Goal: Complete application form: Complete application form

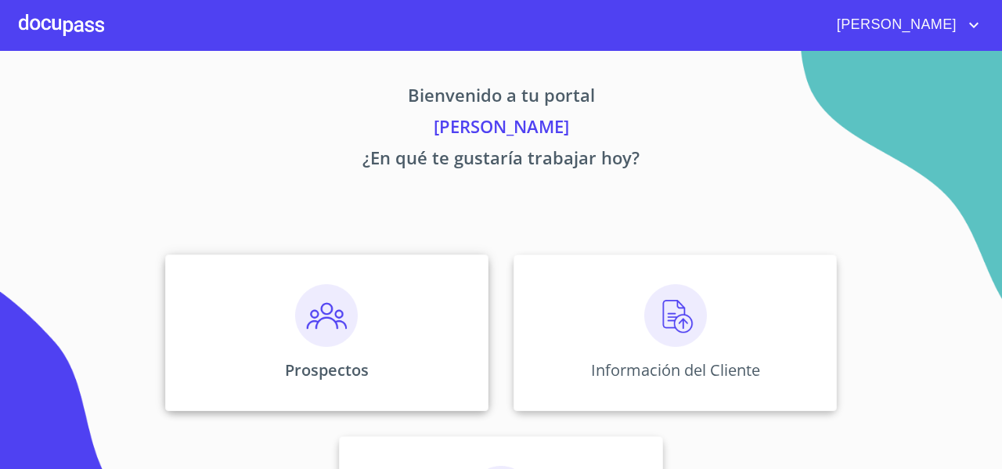
click at [270, 312] on div "Prospectos" at bounding box center [326, 332] width 323 height 157
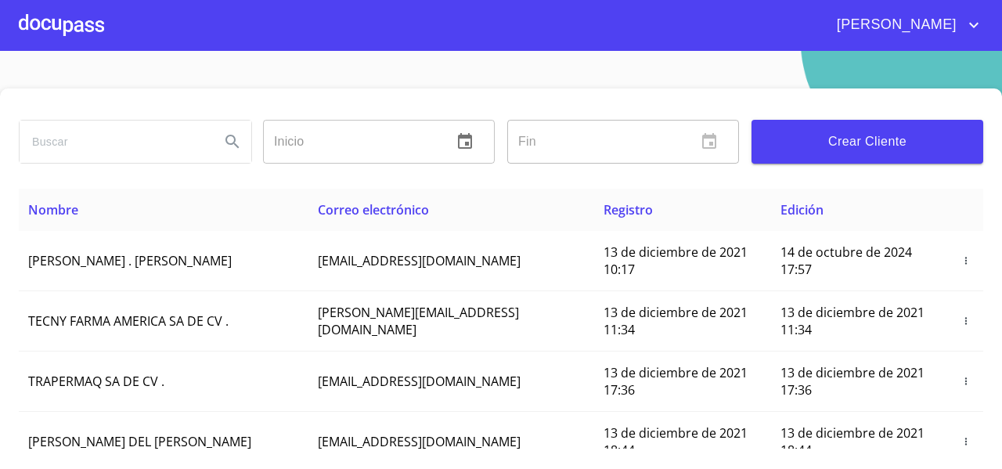
click at [112, 145] on input "search" at bounding box center [114, 142] width 188 height 42
click at [213, 162] on div "[PERSON_NAME]" at bounding box center [135, 142] width 233 height 44
click at [220, 153] on button "Search" at bounding box center [233, 142] width 38 height 38
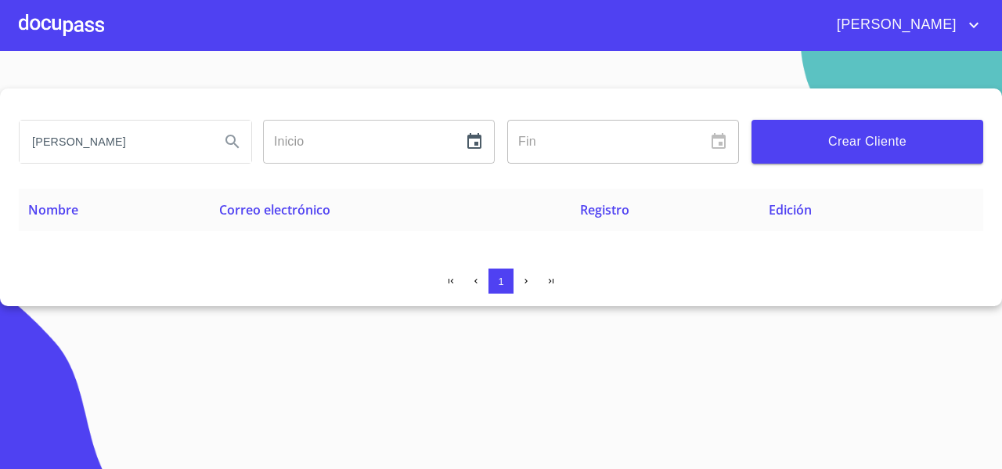
click at [34, 141] on input "[PERSON_NAME]" at bounding box center [114, 142] width 188 height 42
click at [102, 144] on input "[PERSON_NAME]" at bounding box center [114, 142] width 188 height 42
click at [99, 145] on input "[PERSON_NAME]" at bounding box center [114, 142] width 188 height 42
type input "[PERSON_NAME]"
click at [231, 146] on icon "Search" at bounding box center [232, 141] width 19 height 19
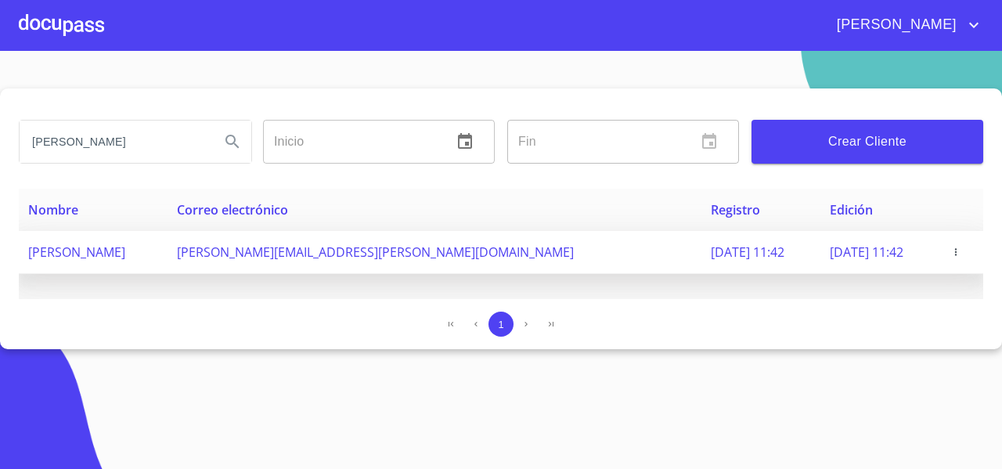
click at [962, 244] on span at bounding box center [961, 252] width 26 height 16
click at [958, 250] on icon "button" at bounding box center [956, 252] width 11 height 11
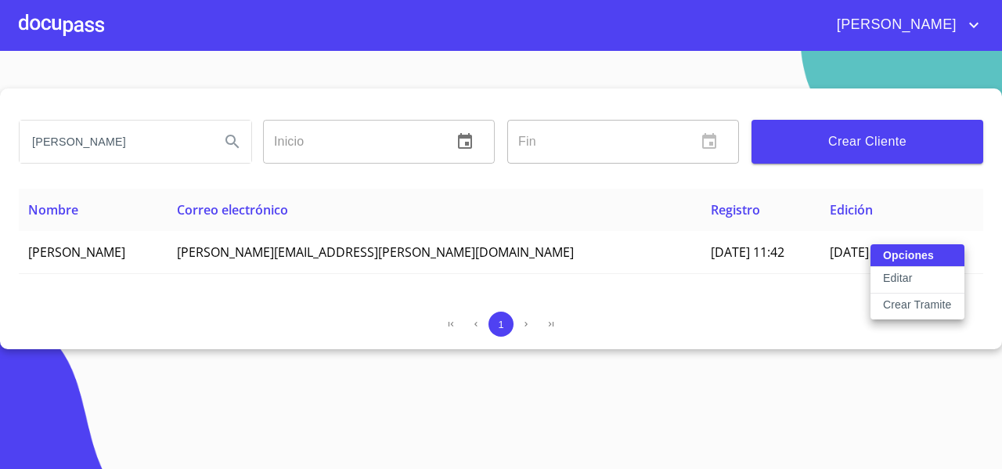
click at [899, 304] on p "Crear Tramite" at bounding box center [917, 305] width 69 height 16
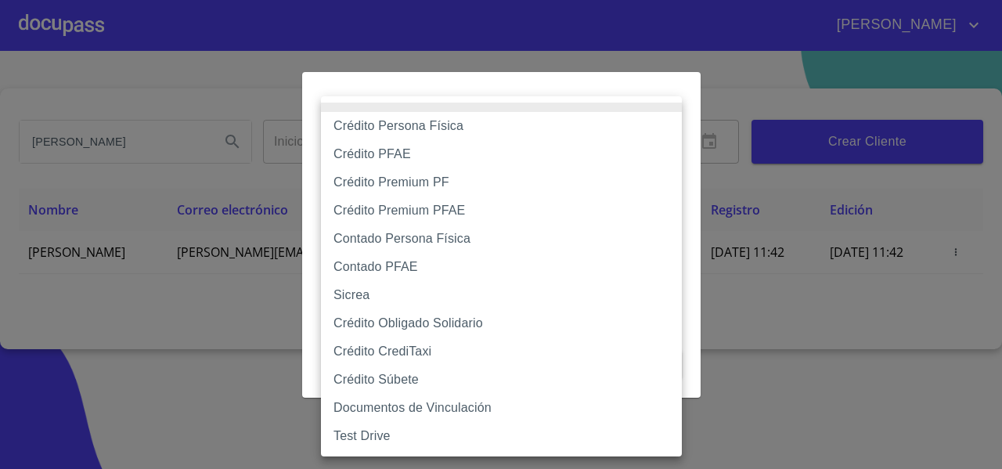
click at [565, 165] on body "FERNANDO ANDREA PELAYO ARA Inicio ​ Fin ​ Crear Cliente Nombre Correo electróni…" at bounding box center [501, 234] width 1002 height 469
click at [418, 325] on li "Crédito Obligado Solidario" at bounding box center [501, 323] width 361 height 28
type input "61b136159b8c202ad5a12e40"
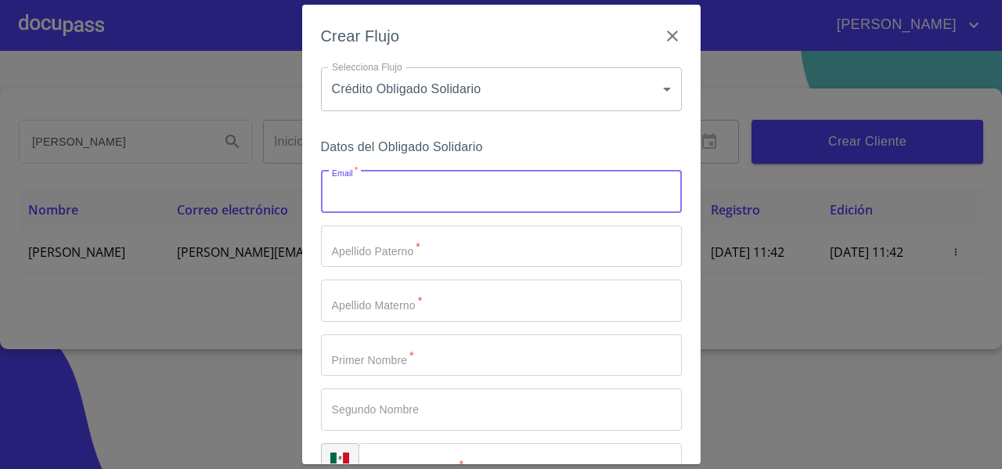
click at [369, 185] on input "Email   *" at bounding box center [501, 192] width 361 height 42
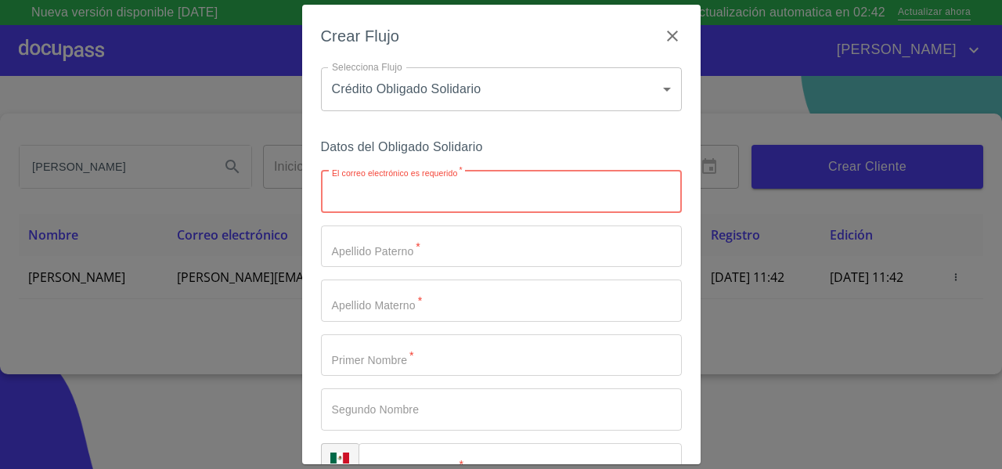
paste input "arturoespana@yahoo.com.mx"
click at [334, 200] on input "arturoespana@yahoo.com.mx" at bounding box center [474, 192] width 306 height 42
type input "arturoespana@yahoo.com.mx"
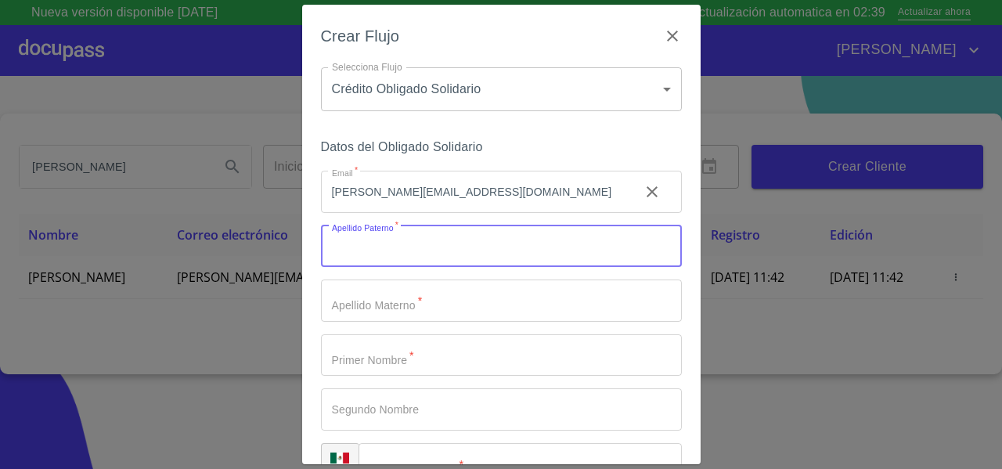
click at [331, 247] on input "Email   *" at bounding box center [501, 247] width 361 height 42
type input "[GEOGRAPHIC_DATA]"
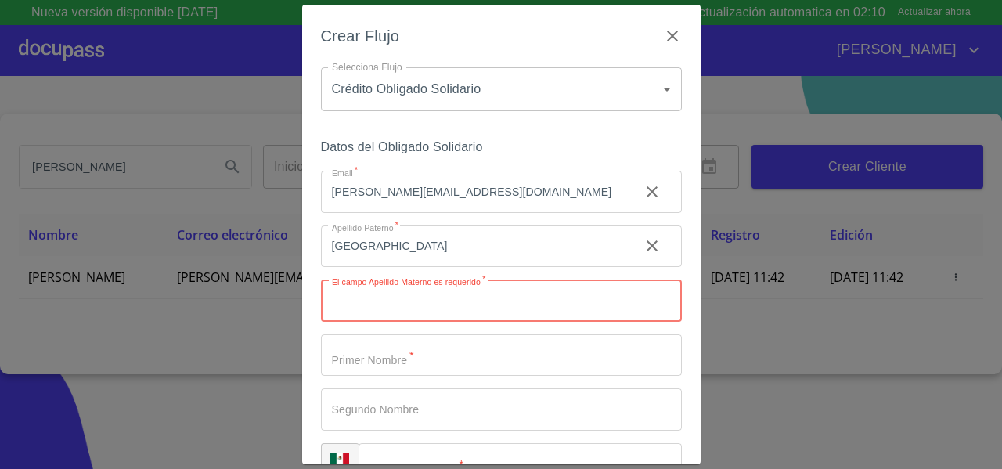
paste input "[PERSON_NAME]"
type input "[PERSON_NAME]"
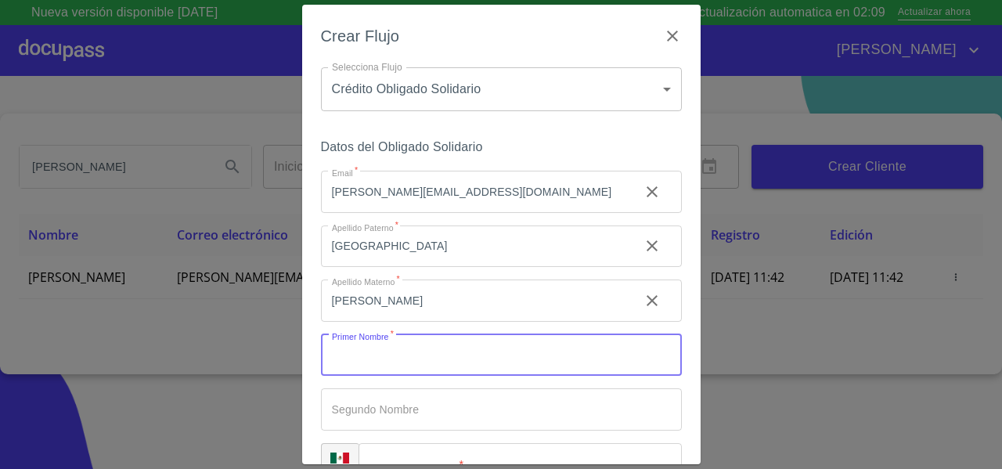
click at [352, 369] on input "Email   *" at bounding box center [501, 355] width 361 height 42
type input "OSCAR"
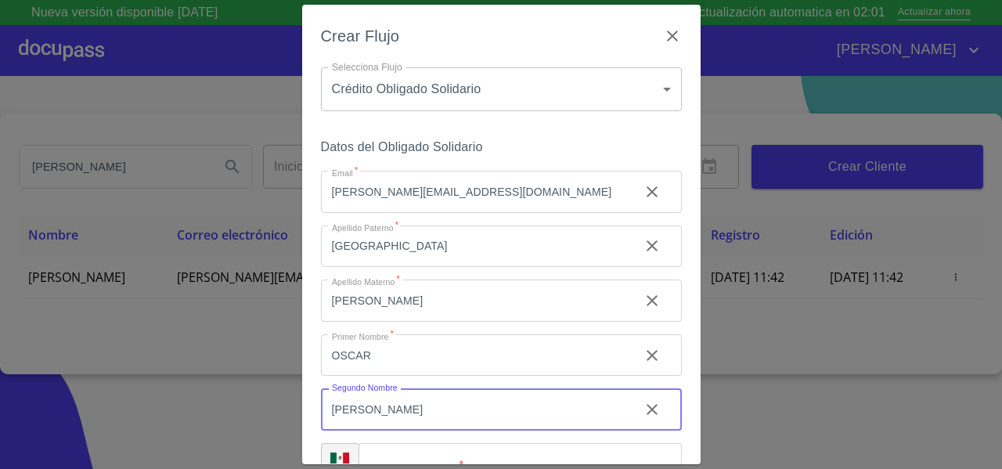
type input "[PERSON_NAME]"
click at [310, 419] on div "Crear Flujo Selecciona Flujo Crédito Obligado Solidario 61b136159b8c202ad5a12e4…" at bounding box center [501, 235] width 399 height 460
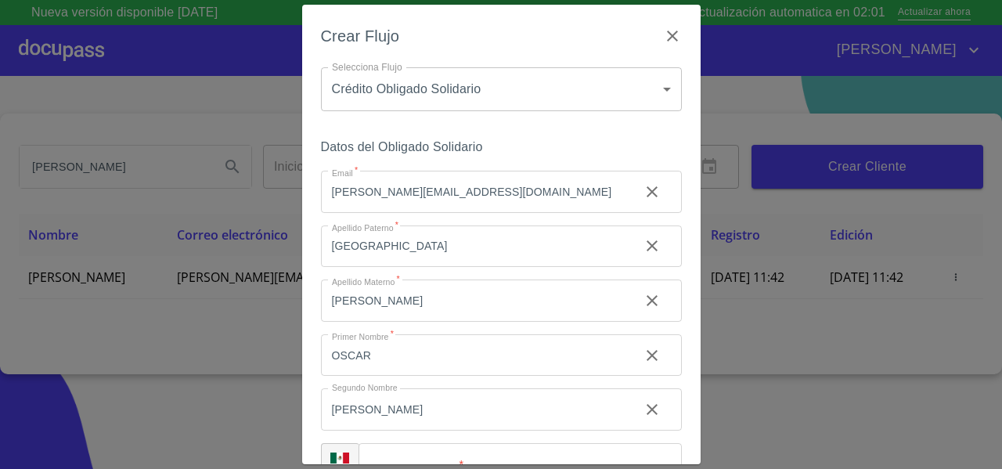
scroll to position [106, 0]
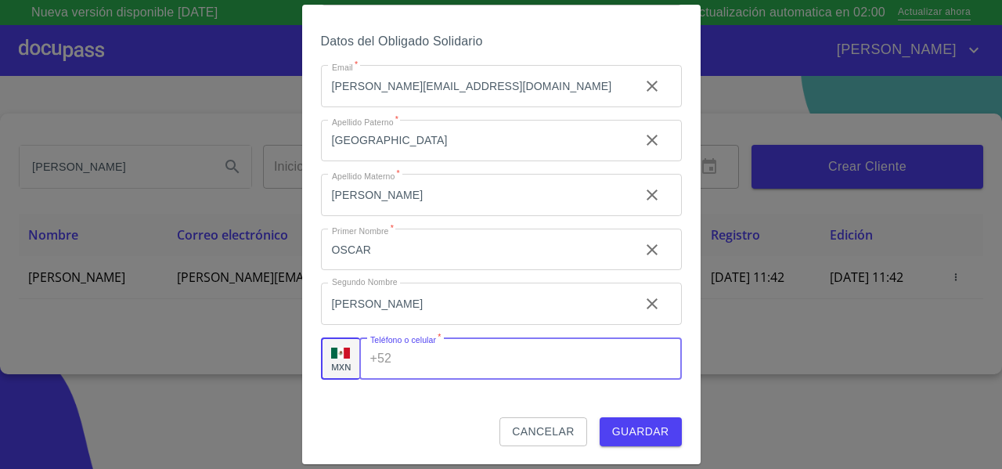
click at [421, 370] on input "Email   *" at bounding box center [539, 358] width 283 height 42
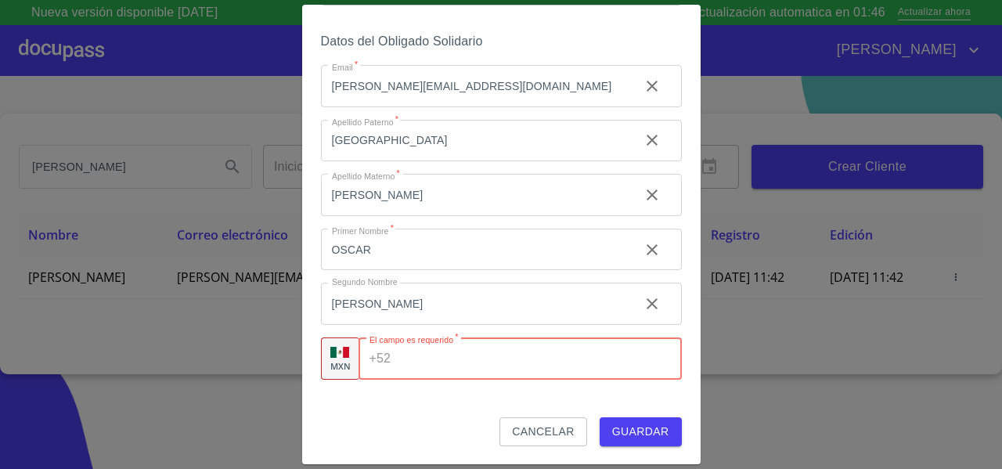
paste input "[PHONE_NUMBER]"
drag, startPoint x: 480, startPoint y: 364, endPoint x: 374, endPoint y: 383, distance: 107.4
click at [374, 383] on div "Datos del Obligado Solidario Email   * arturoespana@yahoo.com.mx ​ Apellido Pat…" at bounding box center [501, 224] width 361 height 387
type input "[PHONE_NUMBER]"
click at [396, 162] on input "[PERSON_NAME]" at bounding box center [474, 141] width 306 height 42
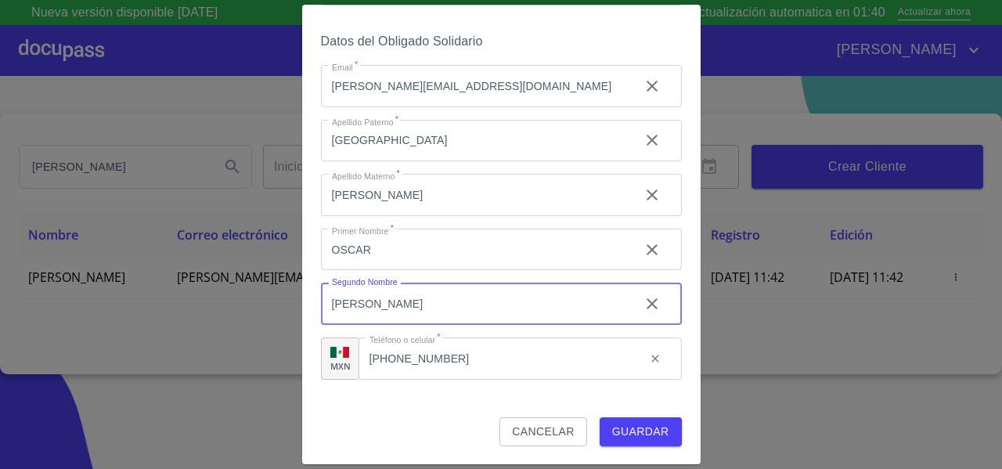
paste input "3310736153"
click at [420, 305] on input "ARTURO 3310736153" at bounding box center [474, 304] width 306 height 42
drag, startPoint x: 443, startPoint y: 302, endPoint x: 382, endPoint y: 306, distance: 61.2
click at [382, 306] on input "ARTURO 3310736153" at bounding box center [474, 304] width 306 height 42
type input "[PERSON_NAME]"
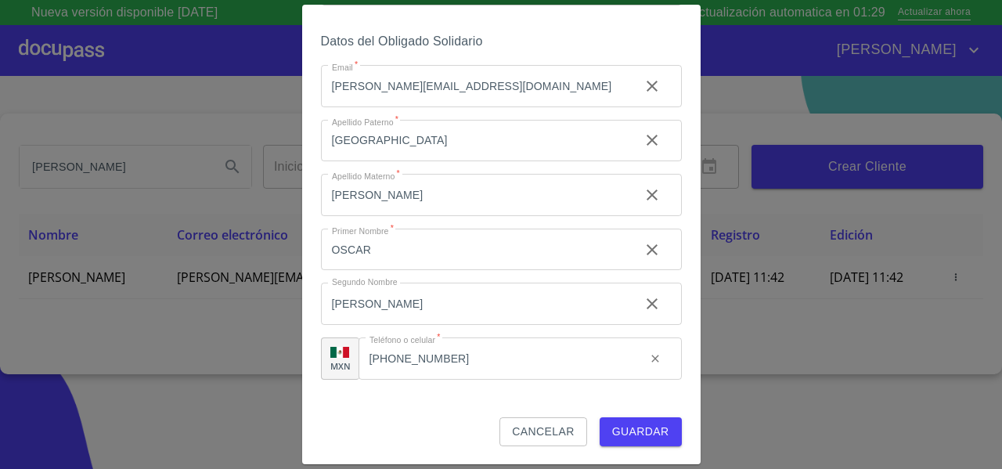
click at [327, 392] on div "Datos del Obligado Solidario Email   * arturoespana@yahoo.com.mx ​ Apellido Pat…" at bounding box center [501, 224] width 361 height 387
click at [615, 420] on button "Guardar" at bounding box center [641, 431] width 82 height 29
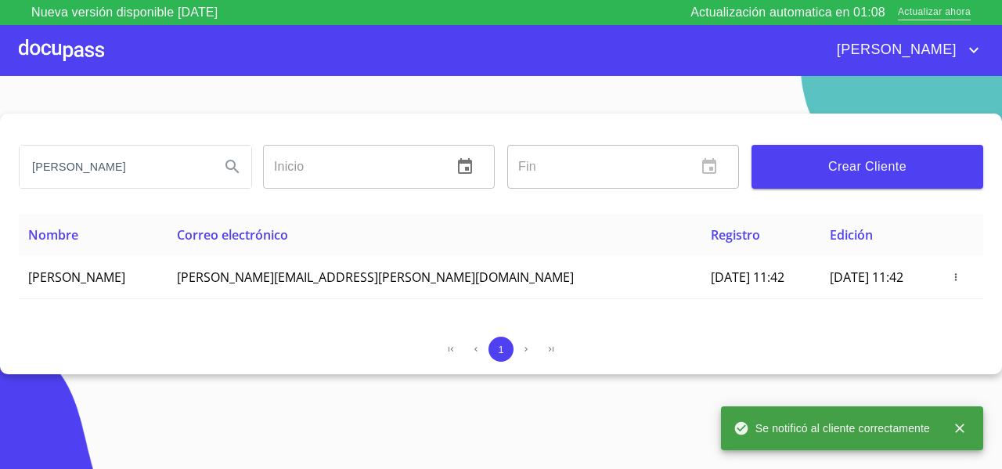
click at [927, 16] on span "Actualizar ahora" at bounding box center [934, 13] width 73 height 16
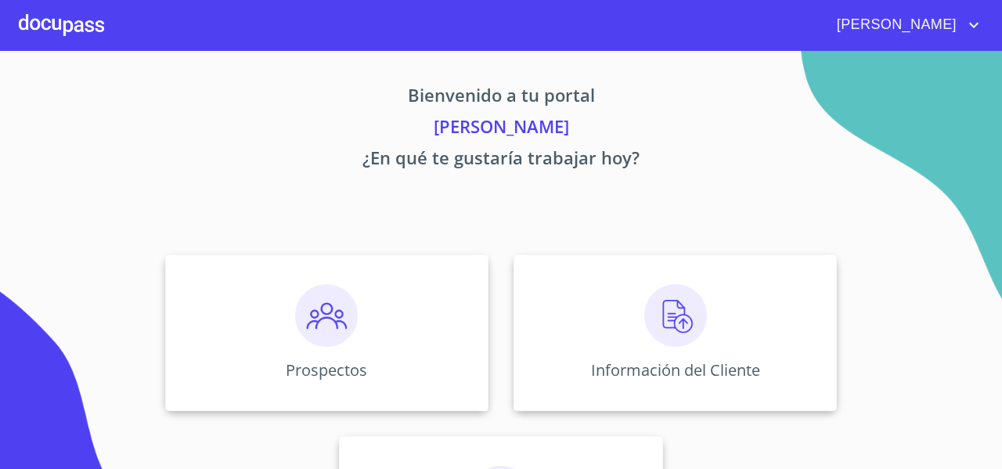
click at [297, 294] on img at bounding box center [326, 315] width 63 height 63
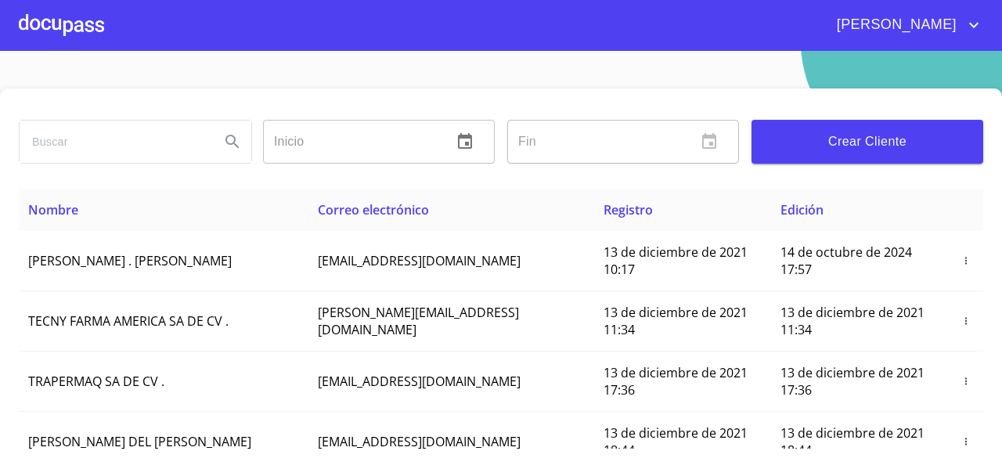
click at [117, 135] on input "search" at bounding box center [114, 142] width 188 height 42
click at [30, 142] on input "ARTURO ESPA" at bounding box center [114, 142] width 188 height 42
type input "OSCAR ARTURO ESPA"
click at [226, 143] on icon "Search" at bounding box center [232, 141] width 13 height 13
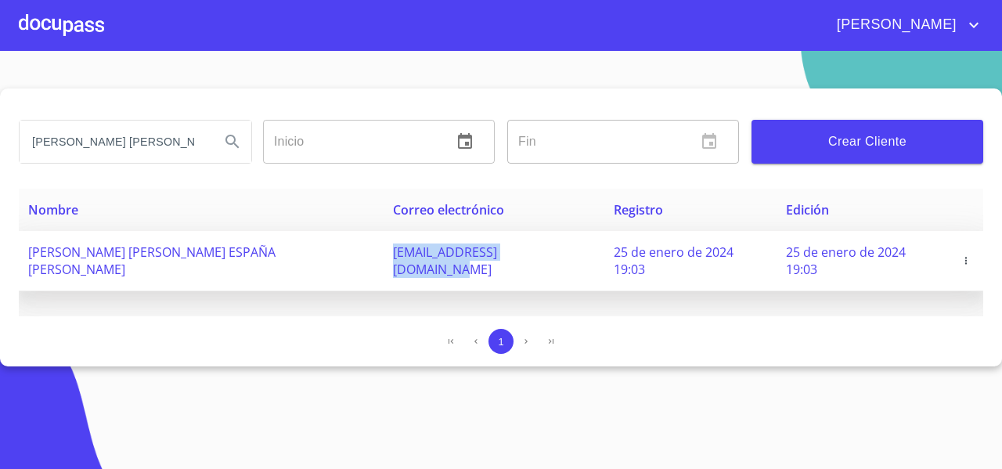
drag, startPoint x: 295, startPoint y: 254, endPoint x: 482, endPoint y: 269, distance: 186.9
click at [482, 269] on td "[PERSON_NAME][EMAIL_ADDRESS][DOMAIN_NAME]" at bounding box center [494, 261] width 221 height 60
copy span "[PERSON_NAME][EMAIL_ADDRESS][DOMAIN_NAME]"
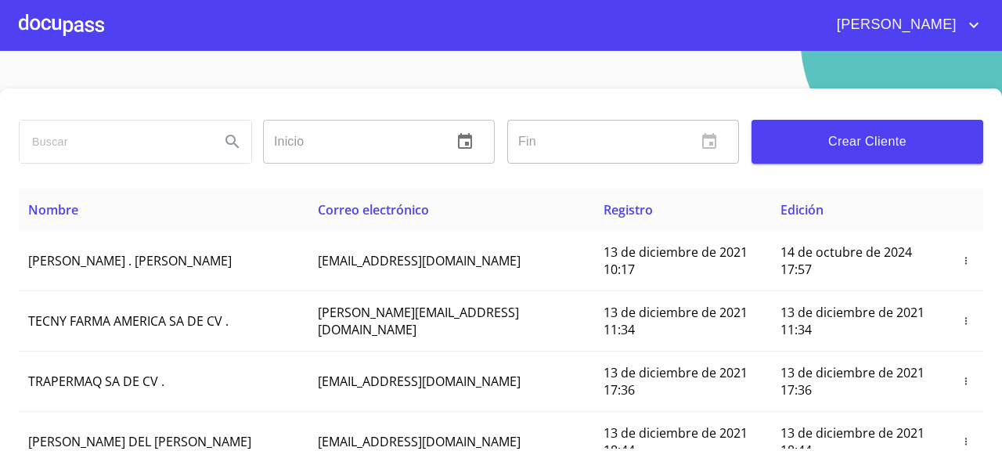
click at [54, 16] on div at bounding box center [61, 25] width 85 height 50
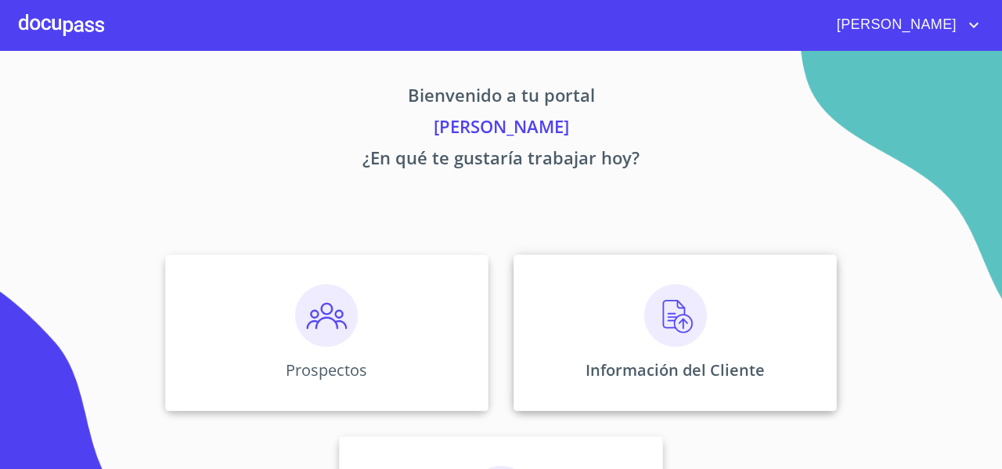
scroll to position [135, 0]
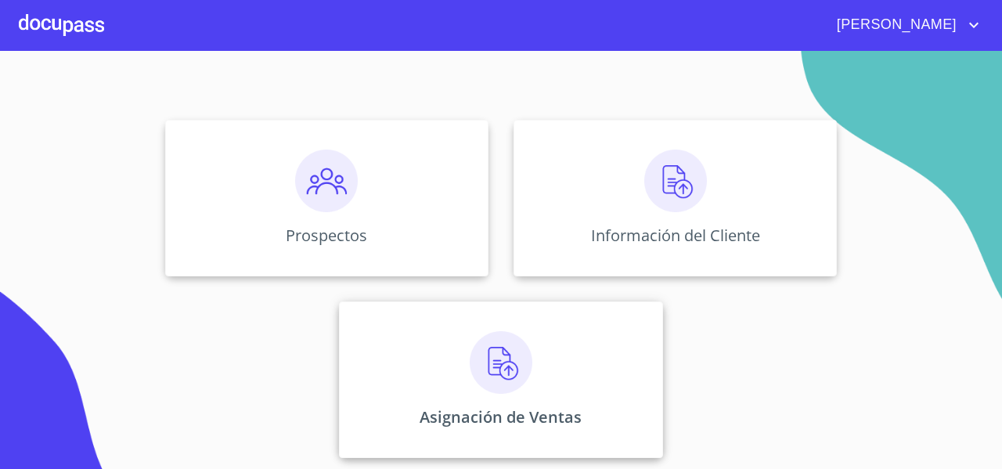
click at [428, 366] on div "Asignación de Ventas" at bounding box center [500, 379] width 323 height 157
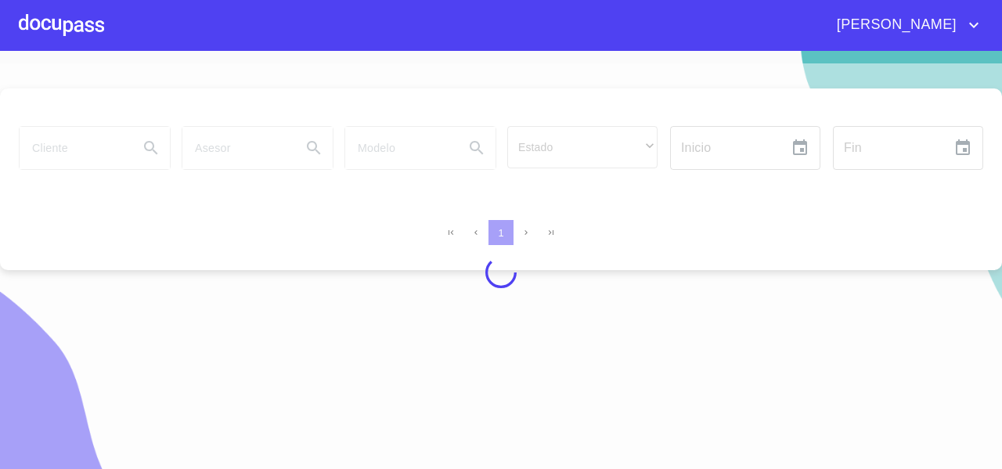
click at [53, 31] on div at bounding box center [61, 25] width 85 height 50
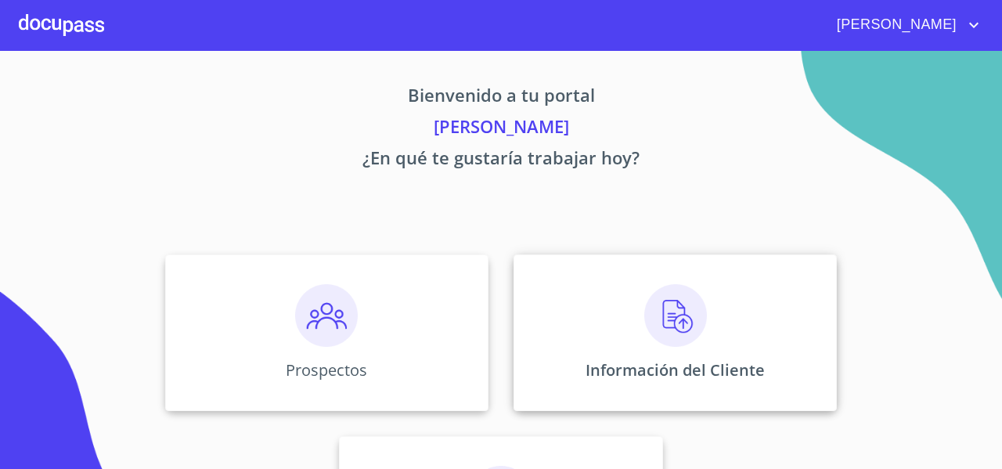
click at [595, 300] on div "Información del Cliente" at bounding box center [675, 332] width 323 height 157
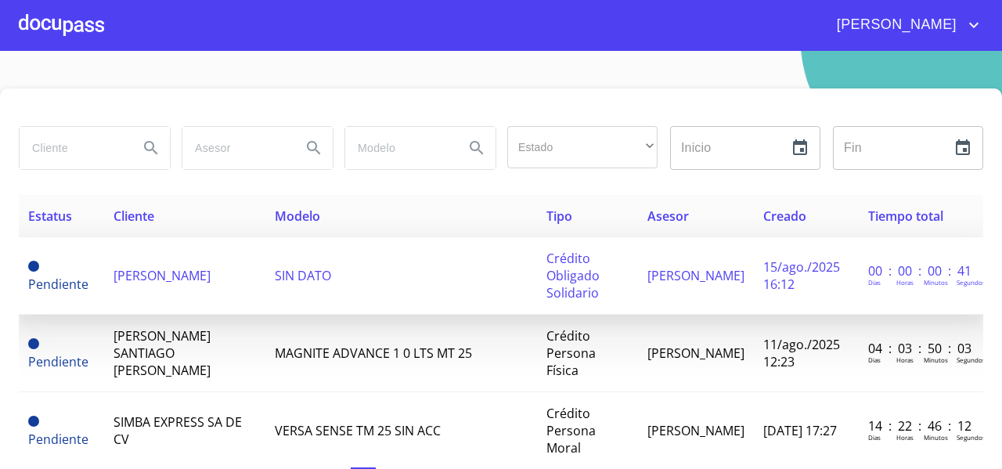
click at [163, 271] on span "[PERSON_NAME]" at bounding box center [162, 275] width 97 height 17
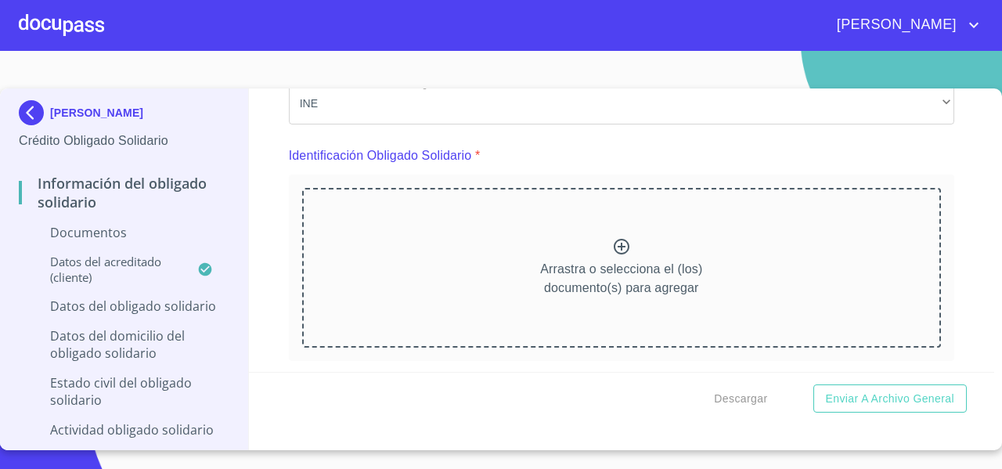
scroll to position [140, 0]
click at [495, 218] on div "Arrastra o selecciona el (los) documento(s) para agregar" at bounding box center [621, 266] width 639 height 160
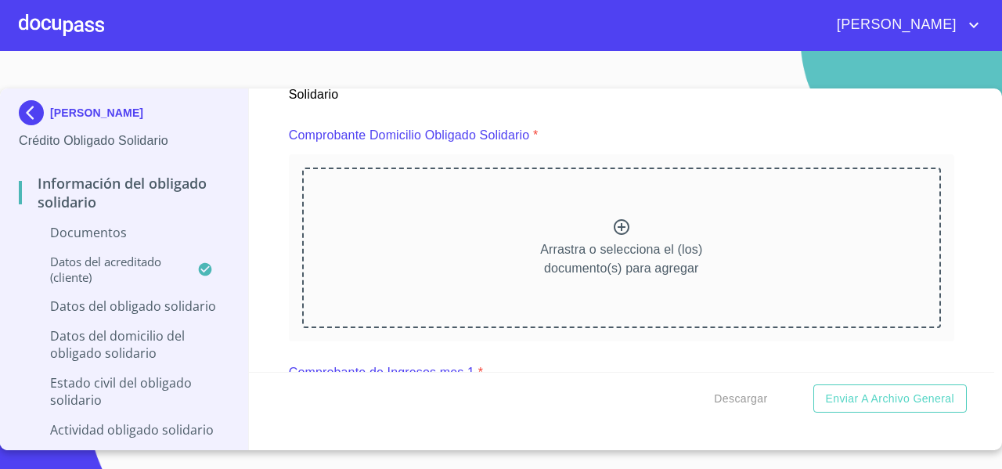
scroll to position [843, 0]
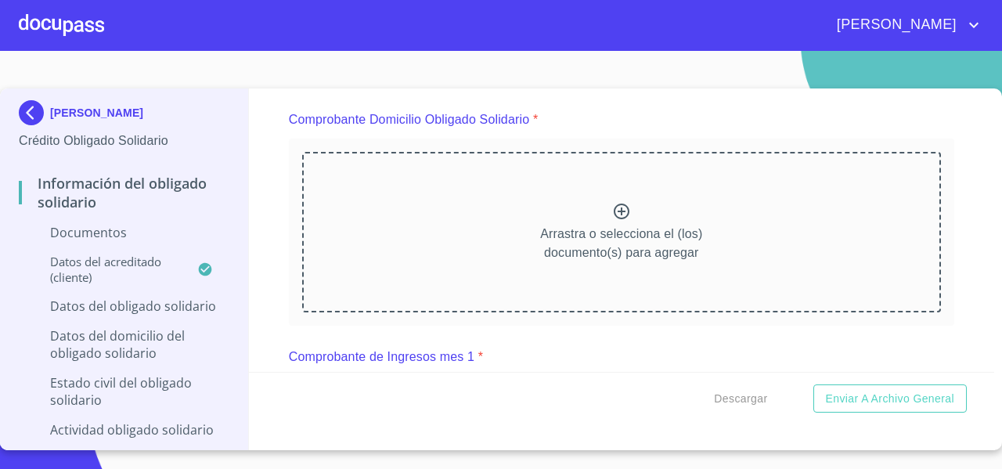
click at [484, 222] on div "Arrastra o selecciona el (los) documento(s) para agregar" at bounding box center [621, 232] width 639 height 160
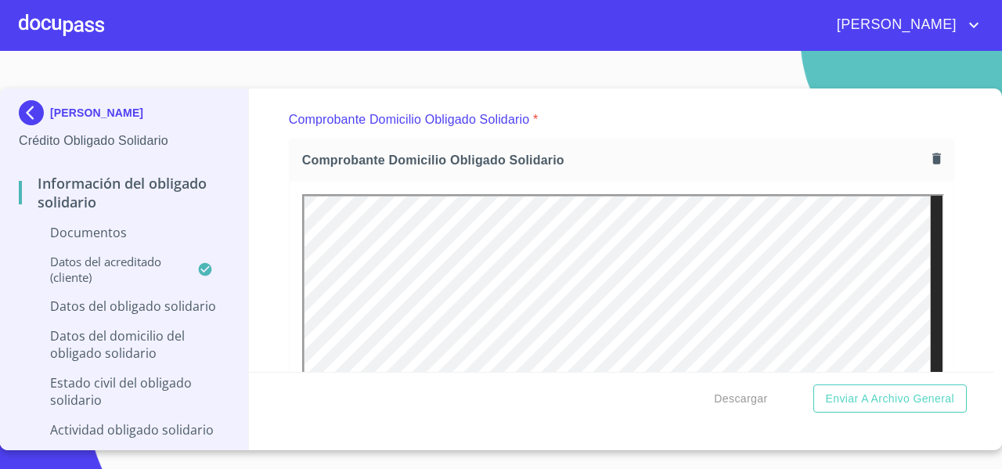
scroll to position [0, 0]
click at [933, 153] on icon "button" at bounding box center [937, 158] width 9 height 11
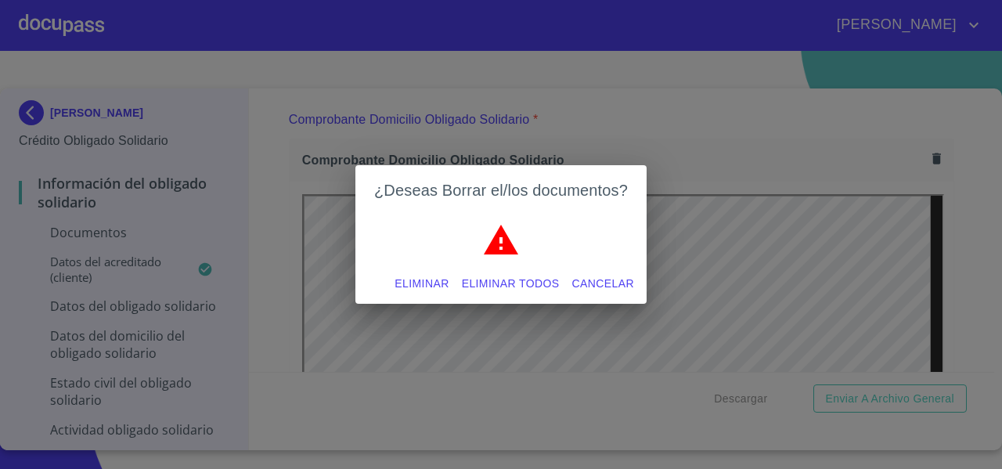
click at [503, 279] on span "Eliminar todos" at bounding box center [511, 284] width 98 height 20
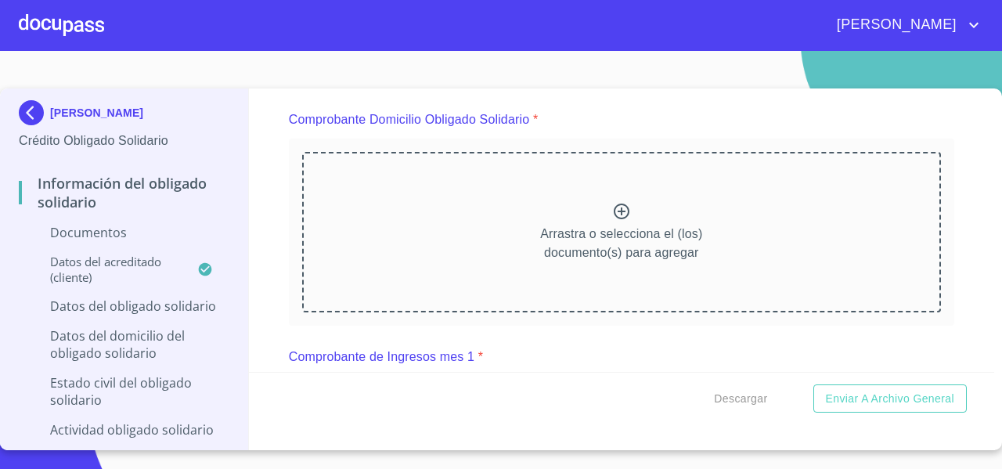
click at [529, 209] on div "Arrastra o selecciona el (los) documento(s) para agregar" at bounding box center [621, 232] width 639 height 160
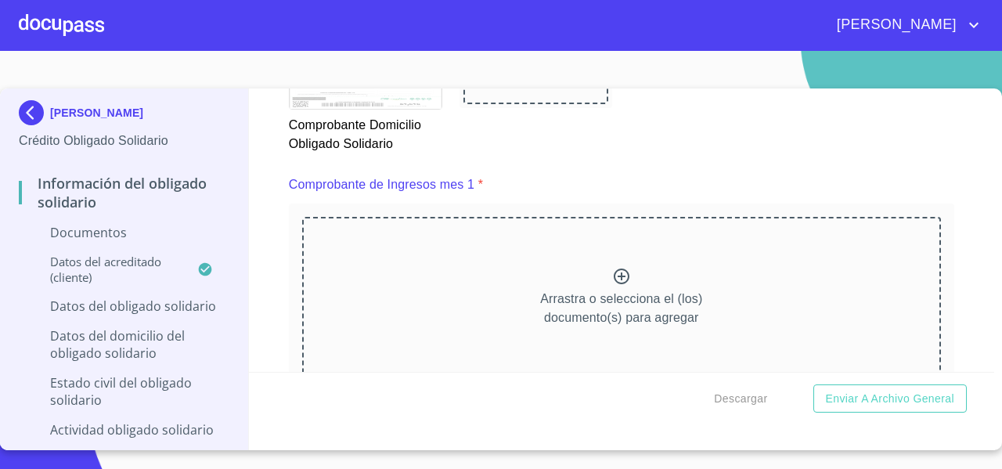
scroll to position [1514, 0]
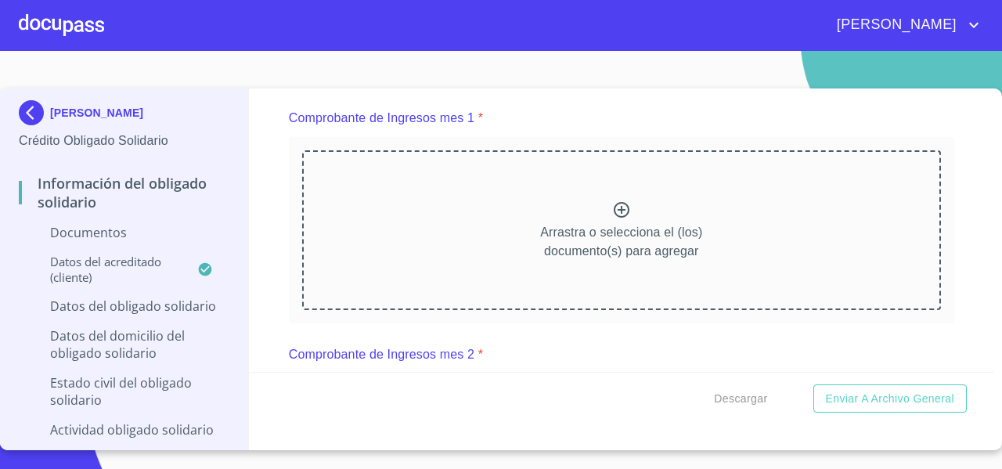
click at [500, 248] on div "Arrastra o selecciona el (los) documento(s) para agregar" at bounding box center [621, 230] width 639 height 160
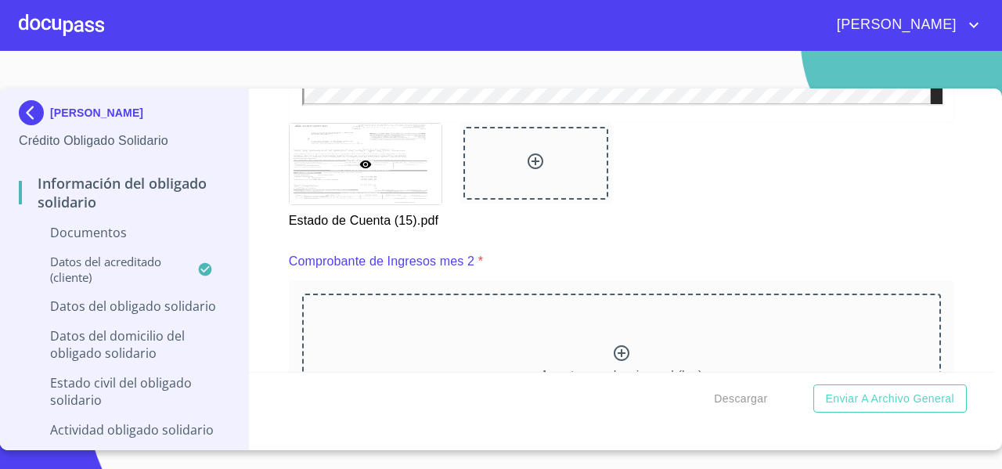
scroll to position [2023, 0]
click at [685, 370] on div "Arrastra o selecciona el (los) documento(s) para agregar" at bounding box center [621, 372] width 639 height 160
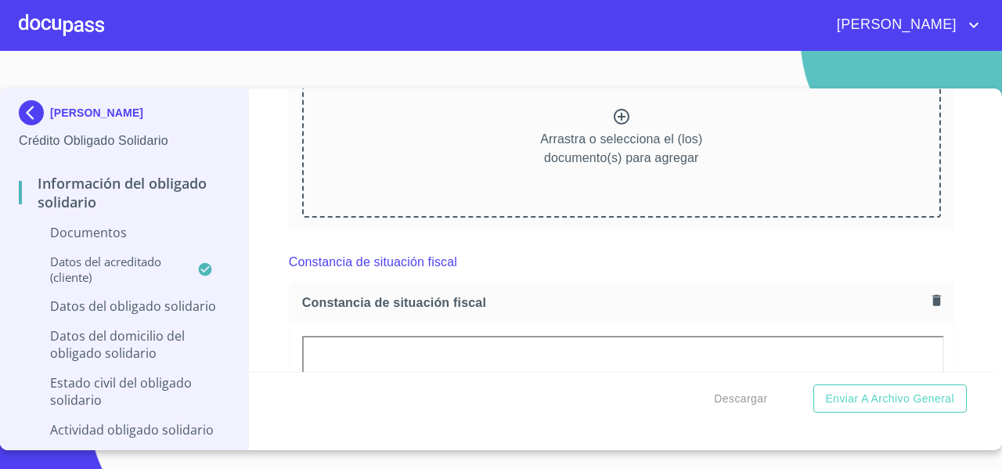
scroll to position [2928, 0]
click at [550, 188] on div "Arrastra o selecciona el (los) documento(s) para agregar" at bounding box center [621, 137] width 639 height 160
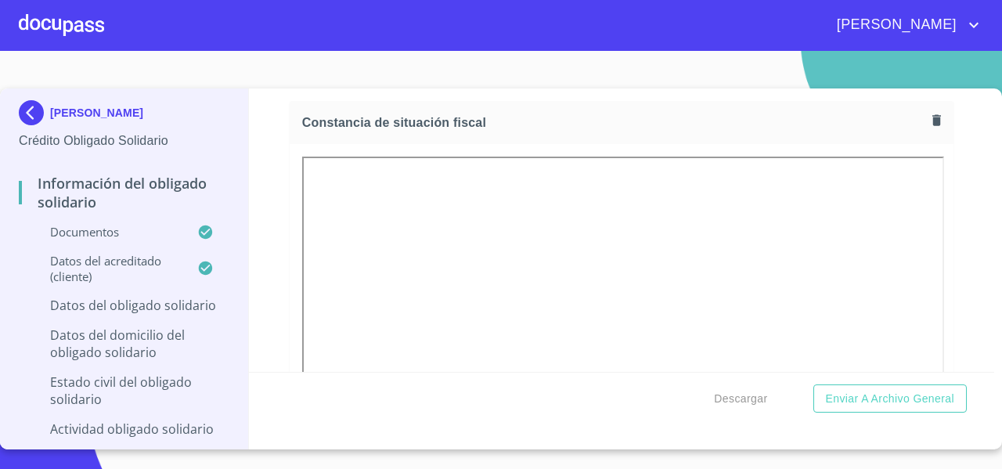
scroll to position [3555, 0]
click at [933, 121] on icon "button" at bounding box center [937, 123] width 9 height 11
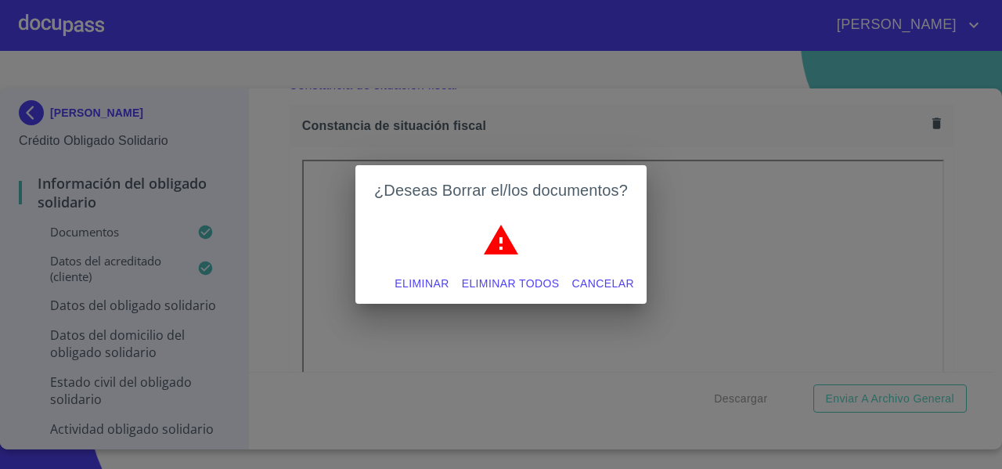
click at [927, 121] on div "¿Deseas Borrar el/los documentos? Eliminar Eliminar todos Cancelar" at bounding box center [501, 234] width 1002 height 469
click at [503, 280] on span "Eliminar todos" at bounding box center [511, 284] width 98 height 20
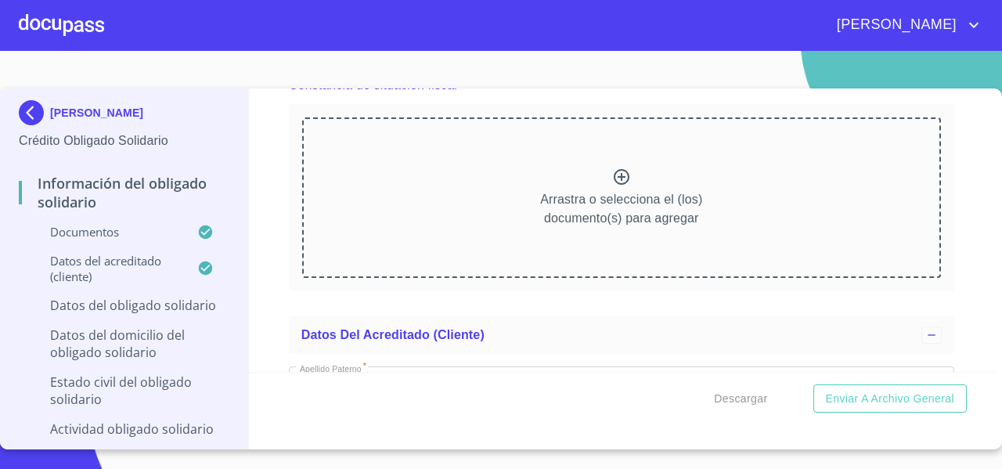
click at [429, 215] on div "Arrastra o selecciona el (los) documento(s) para agregar" at bounding box center [621, 197] width 639 height 160
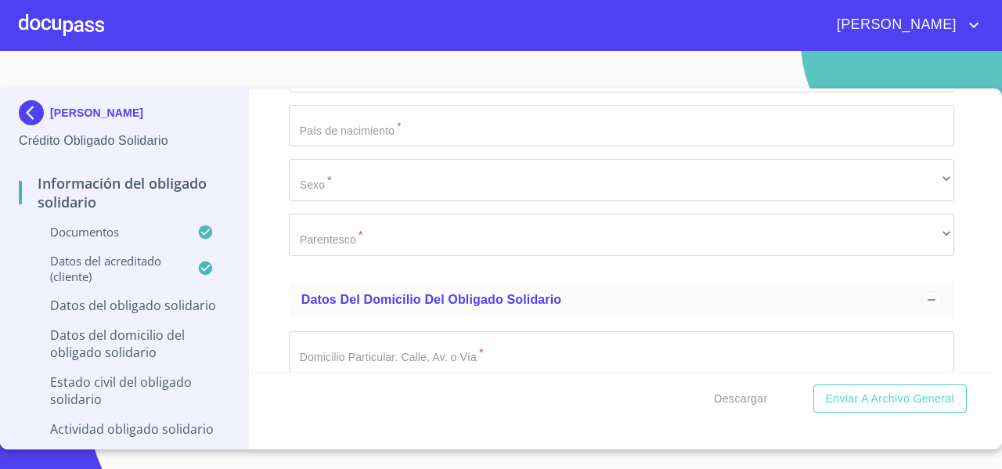
scroll to position [4722, 0]
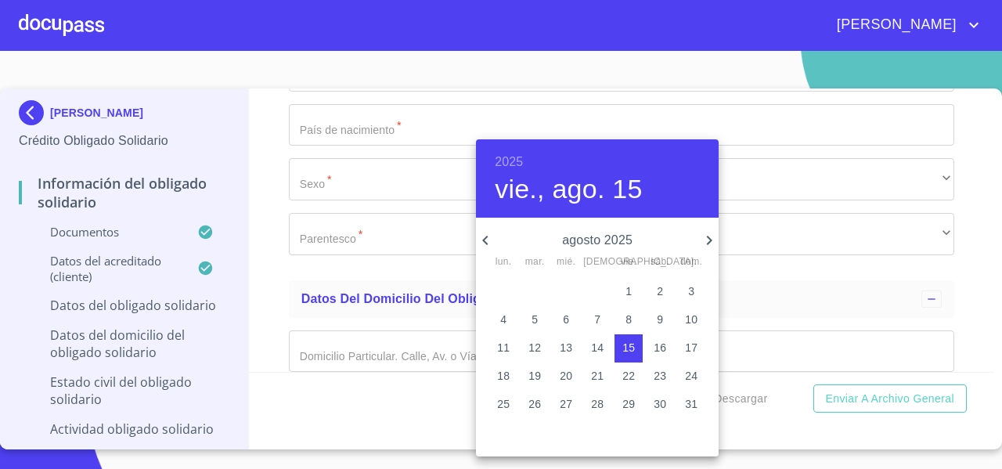
click at [516, 147] on div "2025 [DATE]" at bounding box center [597, 178] width 243 height 78
click at [507, 164] on h6 "2025" at bounding box center [509, 162] width 28 height 22
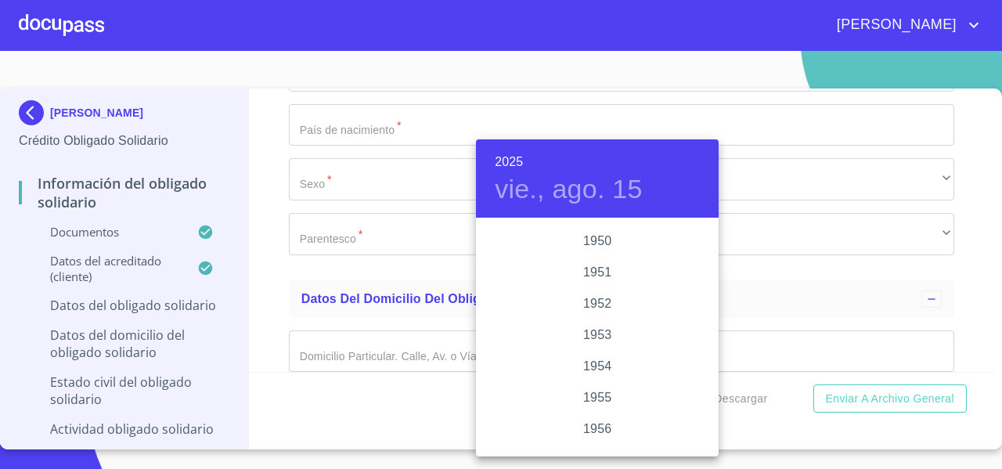
scroll to position [794, 0]
click at [586, 387] on div "1955" at bounding box center [597, 381] width 243 height 31
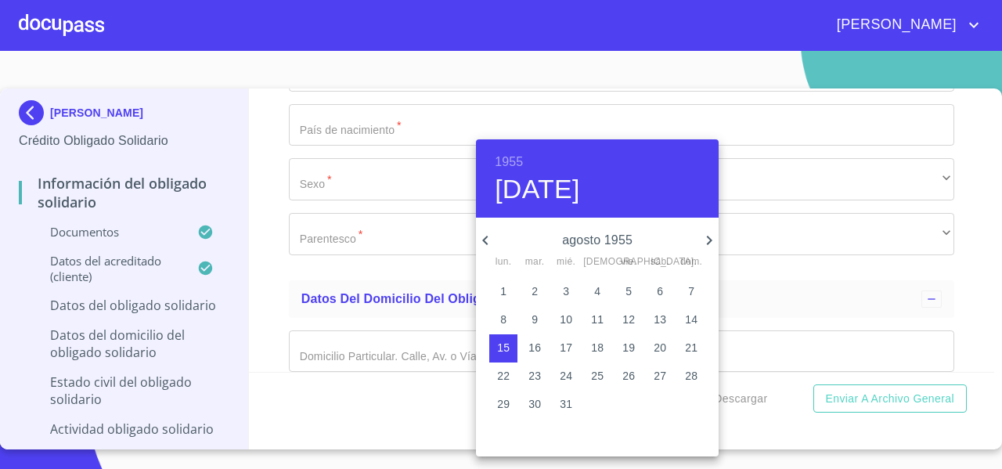
click at [485, 243] on icon "button" at bounding box center [485, 240] width 19 height 19
click at [507, 403] on p "25" at bounding box center [503, 404] width 13 height 16
type input "[DATE]"
click at [269, 201] on div at bounding box center [501, 234] width 1002 height 469
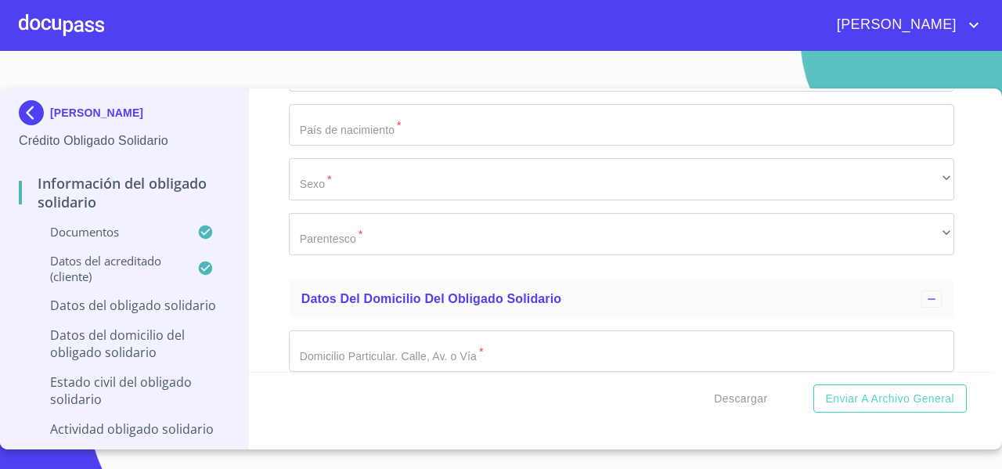
paste input "EAMO550725HSLSNS05"
type input "EAMO550725HSLSNS05"
click at [280, 290] on div "Información del Obligado Solidario Documentos Documento de identificación Oblig…" at bounding box center [622, 229] width 746 height 283
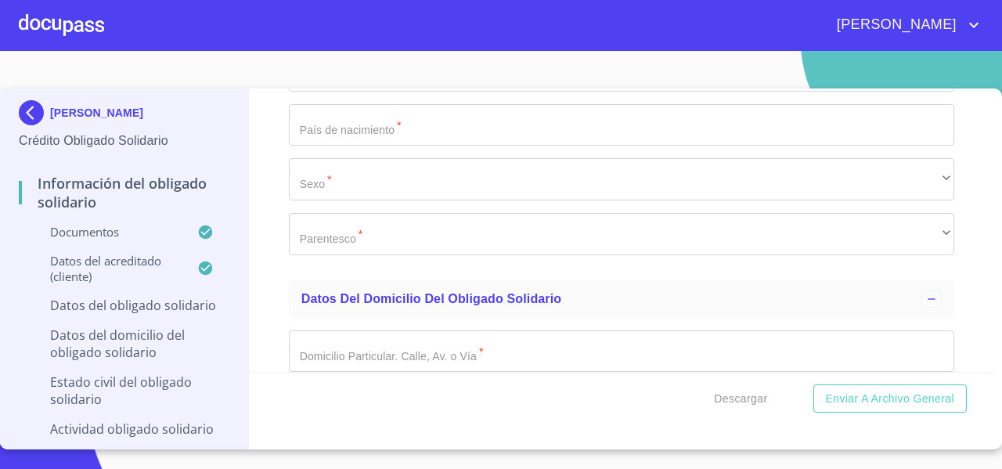
paste input "EAMO550725L5A"
type input "EAMO550725L5A"
type input "EAMO550725HSLSNS05"
click at [267, 269] on div "Información del Obligado Solidario Documentos Documento de identificación Oblig…" at bounding box center [622, 229] width 746 height 283
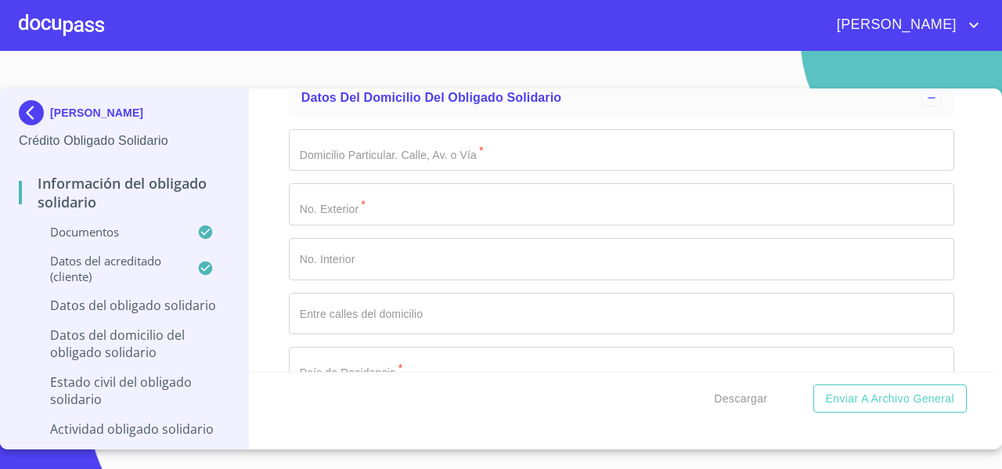
scroll to position [4942, 0]
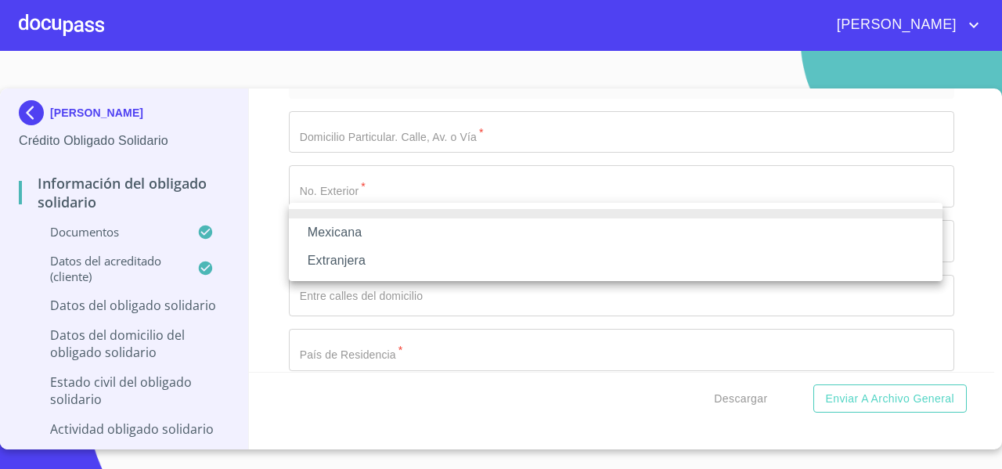
click at [435, 153] on div at bounding box center [501, 234] width 1002 height 469
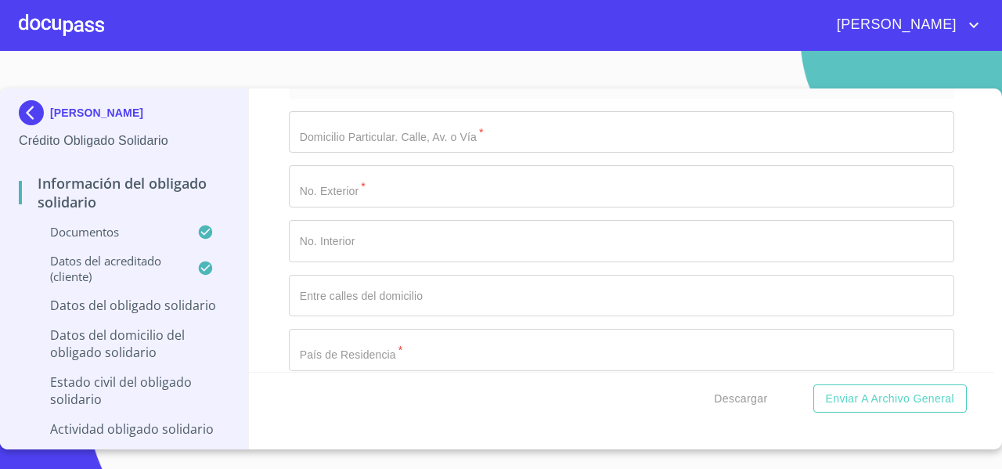
paste input "5234132244"
type input "25234132244"
click at [267, 207] on div "Información del Obligado Solidario Documentos Documento de identificación Oblig…" at bounding box center [622, 229] width 746 height 283
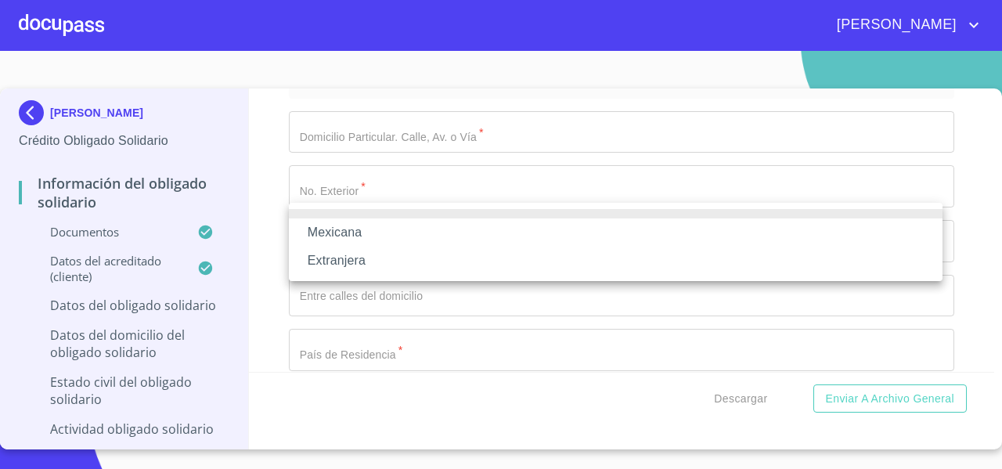
click at [309, 229] on li "Mexicana" at bounding box center [616, 232] width 654 height 28
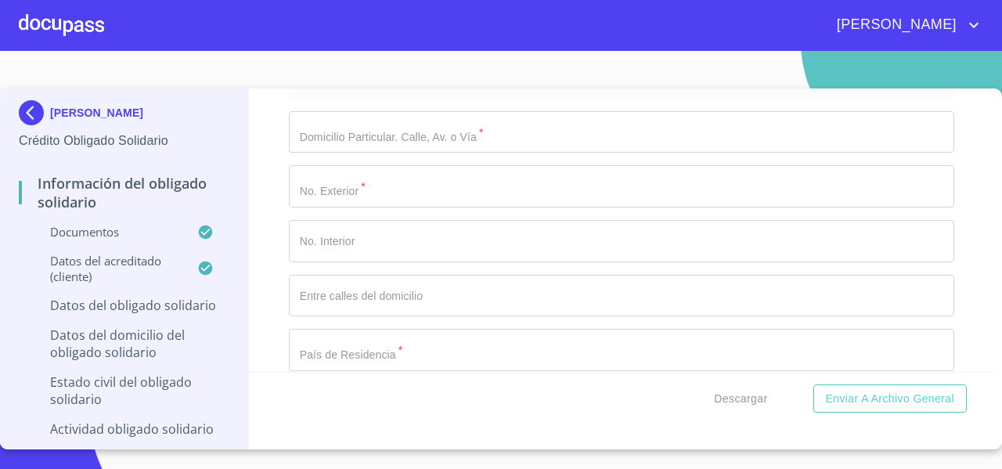
click at [275, 221] on div "Información del Obligado Solidario Documentos Documento de identificación Oblig…" at bounding box center [622, 229] width 746 height 283
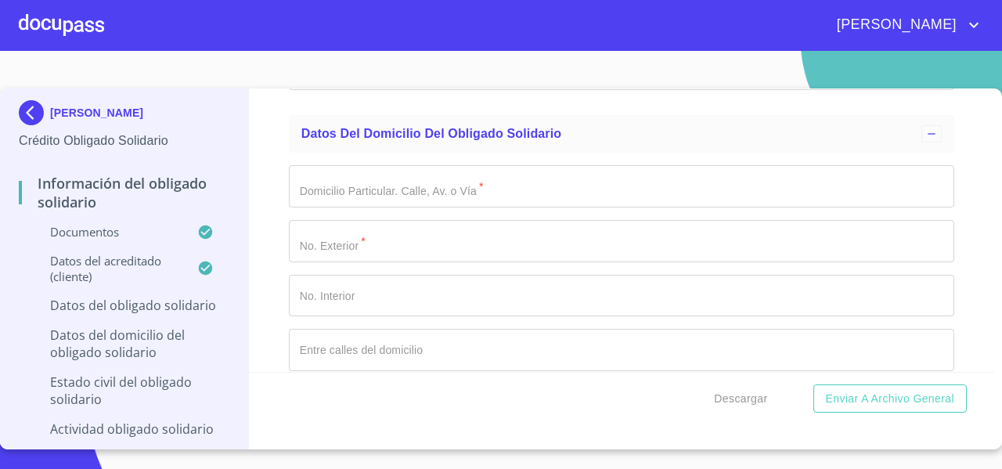
type input "[GEOGRAPHIC_DATA]"
click at [268, 294] on div "Información del Obligado Solidario Documentos Documento de identificación Oblig…" at bounding box center [622, 229] width 746 height 283
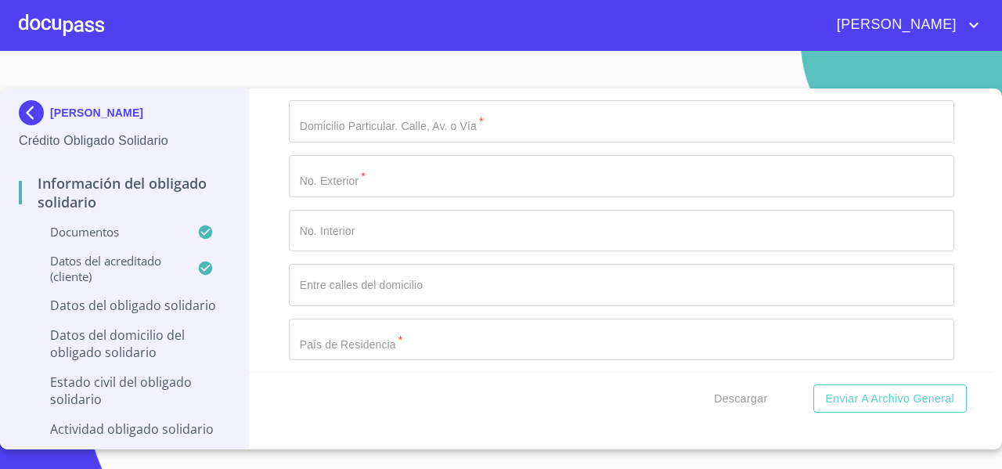
type input "[GEOGRAPHIC_DATA]"
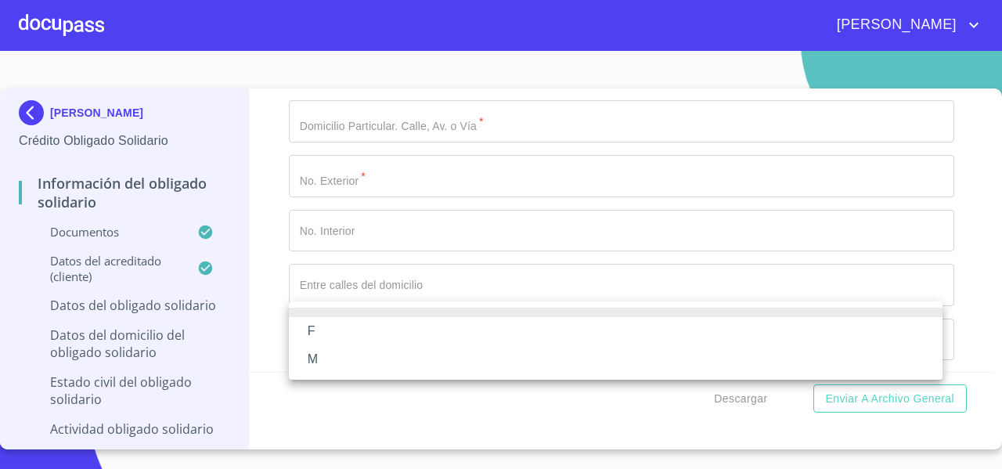
click at [408, 356] on li "M" at bounding box center [616, 359] width 654 height 28
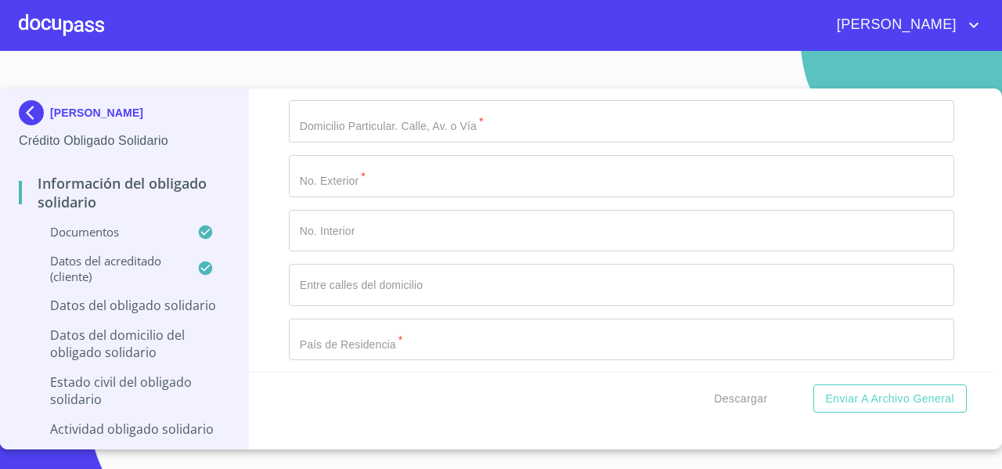
click at [284, 276] on div "Información del Obligado Solidario Documentos Documento de identificación Oblig…" at bounding box center [622, 229] width 746 height 283
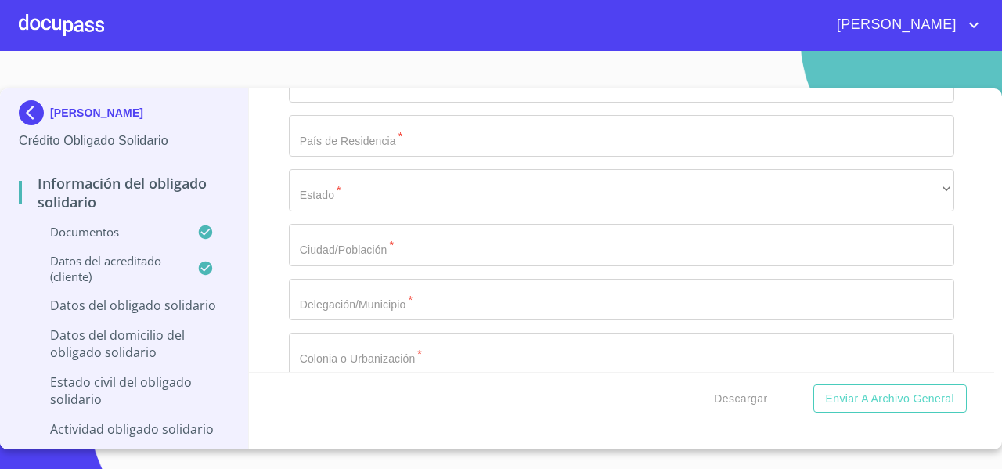
scroll to position [5213, 0]
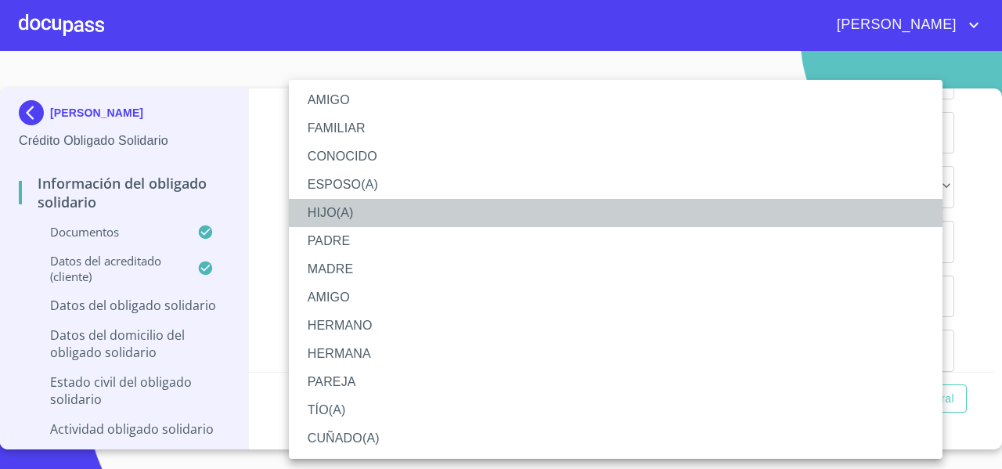
click at [334, 215] on li "HIJO(A)" at bounding box center [616, 213] width 654 height 28
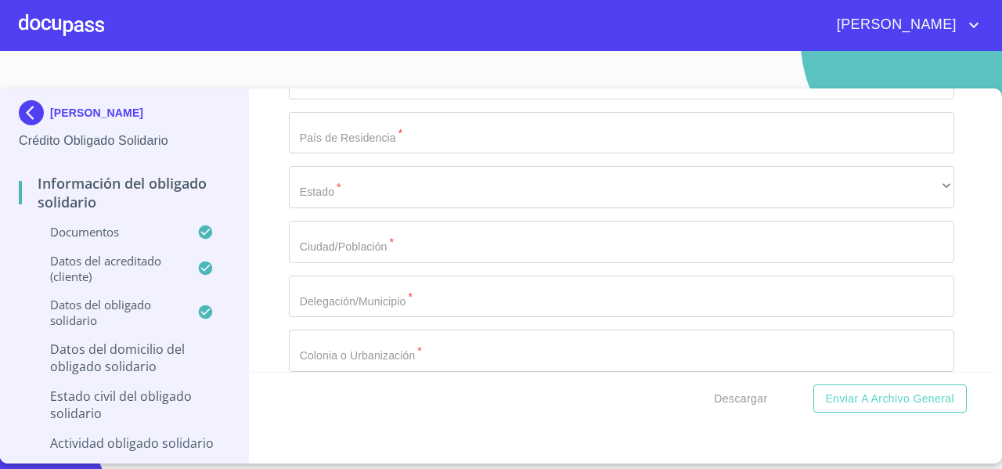
click at [283, 221] on div "Información del Obligado Solidario Documentos Documento de identificación Oblig…" at bounding box center [622, 229] width 746 height 283
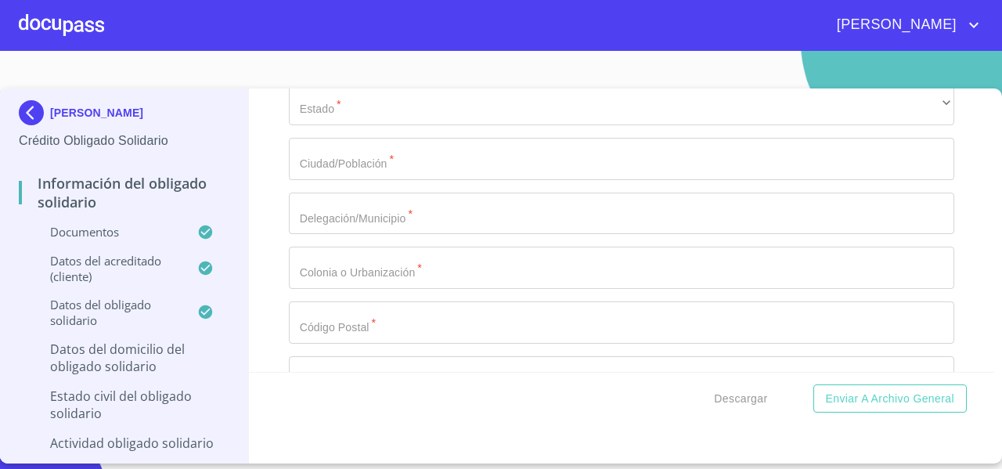
scroll to position [5298, 0]
paste input "SAN [PERSON_NAME] 316"
drag, startPoint x: 377, startPoint y: 197, endPoint x: 401, endPoint y: 200, distance: 23.6
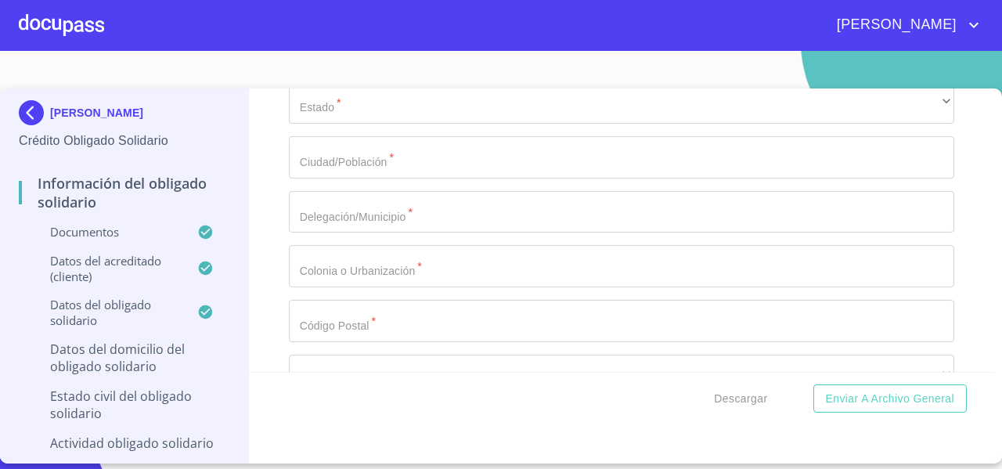
type input "SAN [PERSON_NAME]"
paste input "316"
type input "316"
click at [265, 259] on div "Información del Obligado Solidario Documentos Documento de identificación Oblig…" at bounding box center [622, 229] width 746 height 283
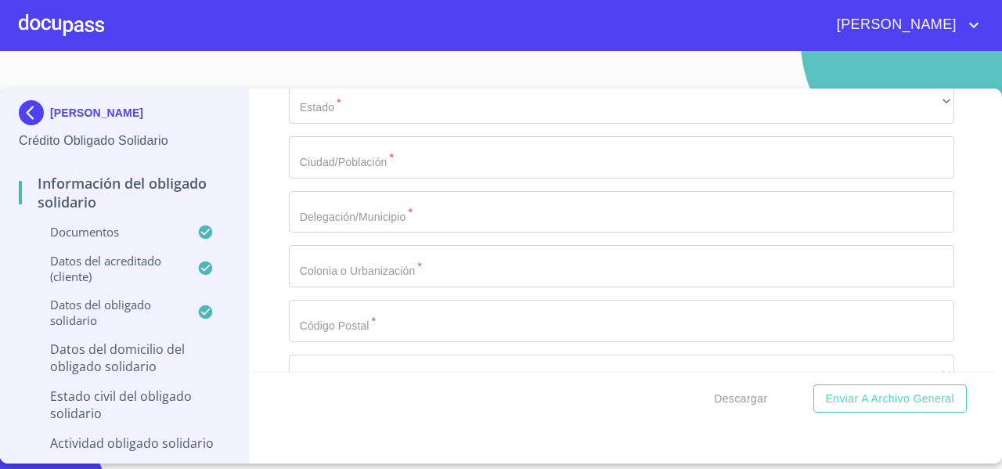
scroll to position [5450, 0]
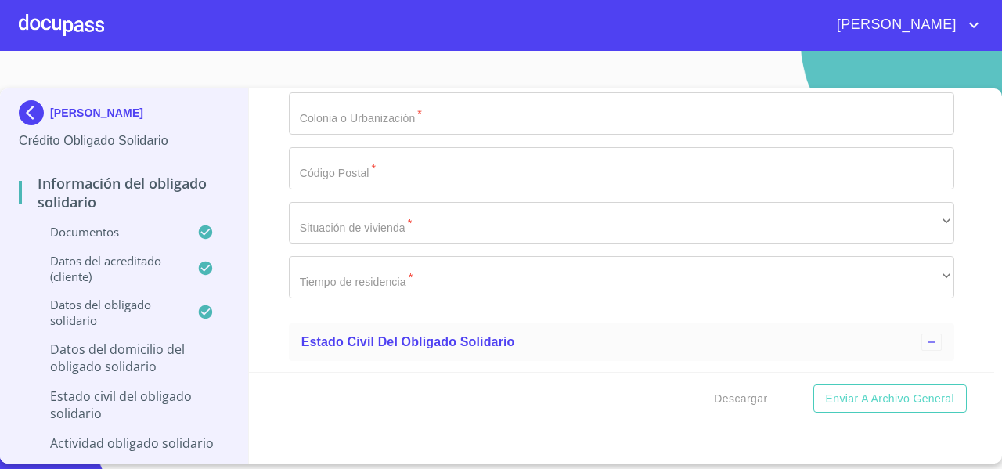
paste input "SANTA [PERSON_NAME]"
type input "SANTA [PERSON_NAME]"
click at [264, 247] on div "Información del Obligado Solidario Documentos Documento de identificación Oblig…" at bounding box center [622, 229] width 746 height 283
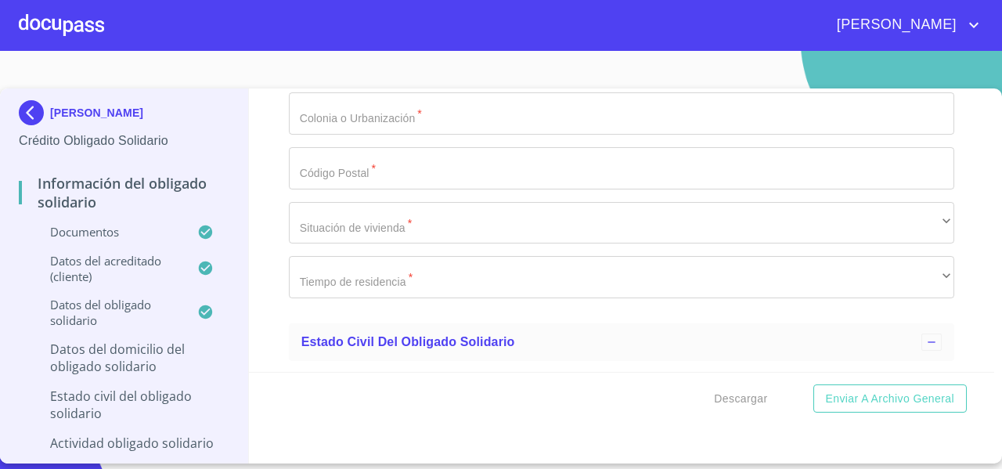
type input "[GEOGRAPHIC_DATA]"
click at [283, 278] on div "Información del Obligado Solidario Documentos Documento de identificación Oblig…" at bounding box center [622, 229] width 746 height 283
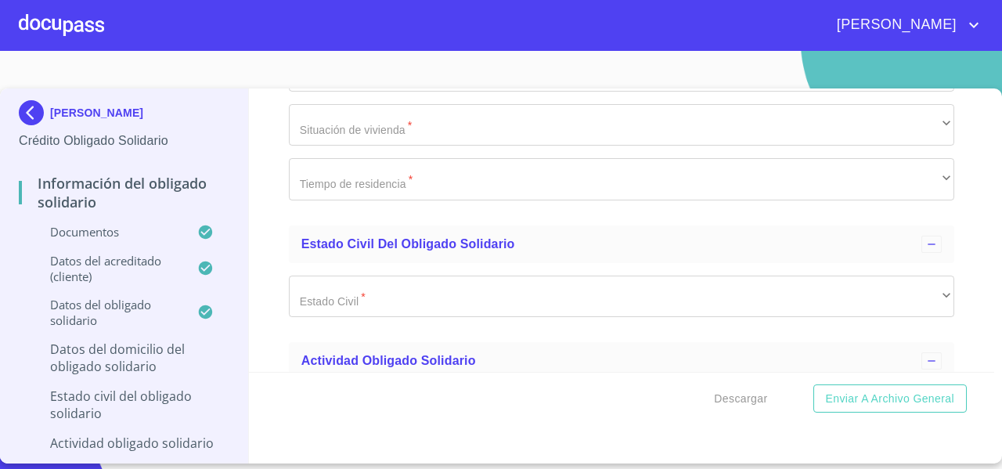
paste input "ZAPOPAN"
type input "ZAPOPAN"
paste input "ZAPOPAN"
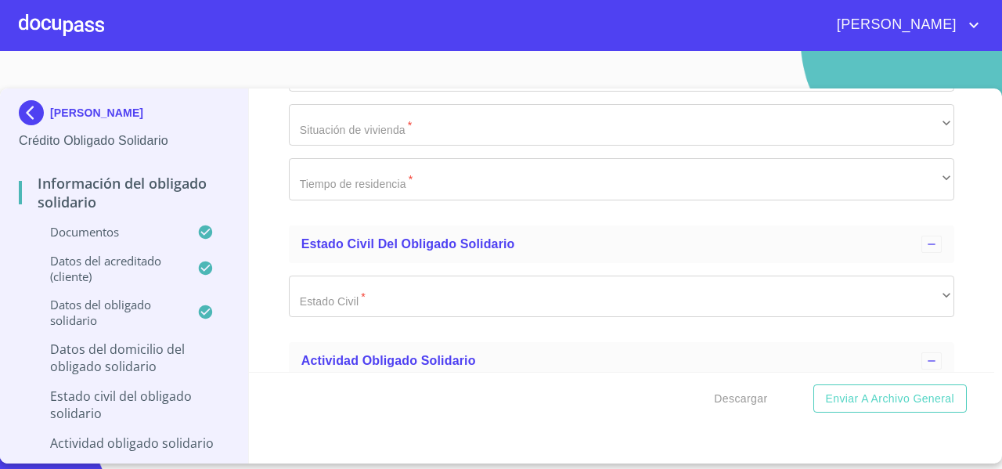
scroll to position [5646, 0]
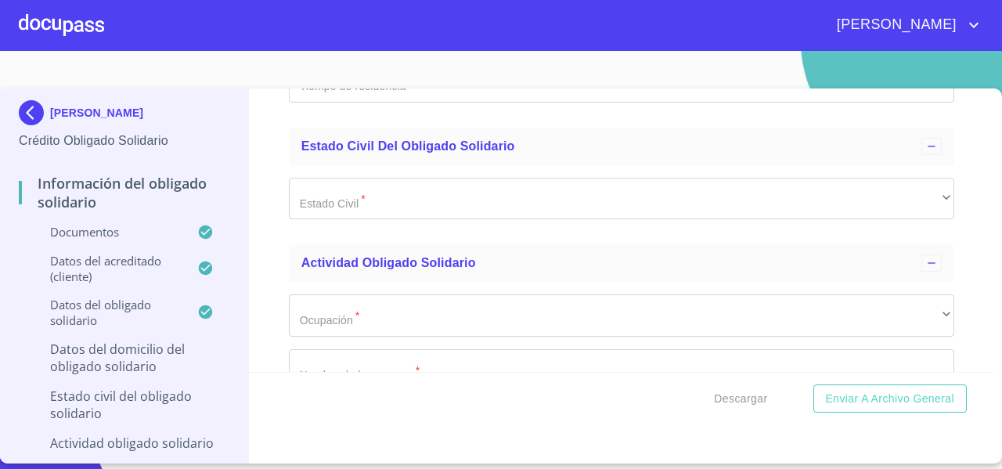
type input "ZAPOPAN"
type input "CHAPALITA"
paste input "45040"
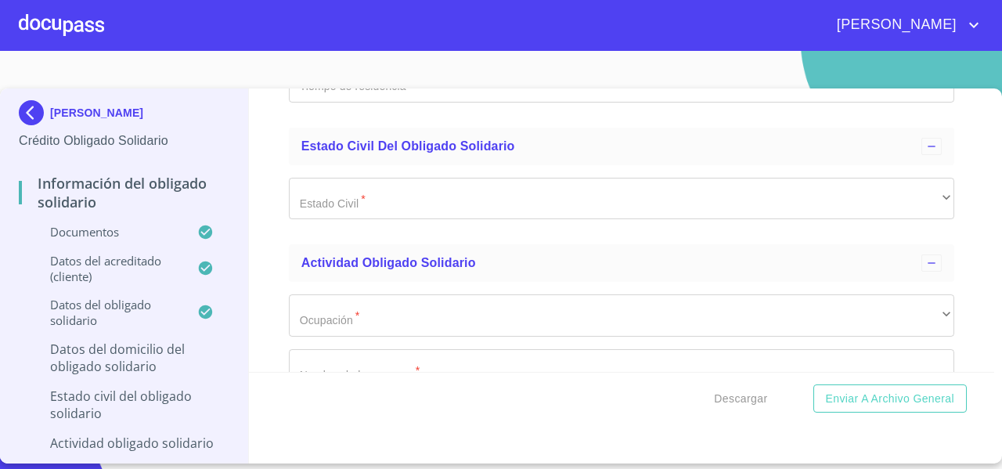
type input "45040"
click at [287, 308] on div "Información del Obligado Solidario Documentos Documento de identificación Oblig…" at bounding box center [622, 229] width 746 height 283
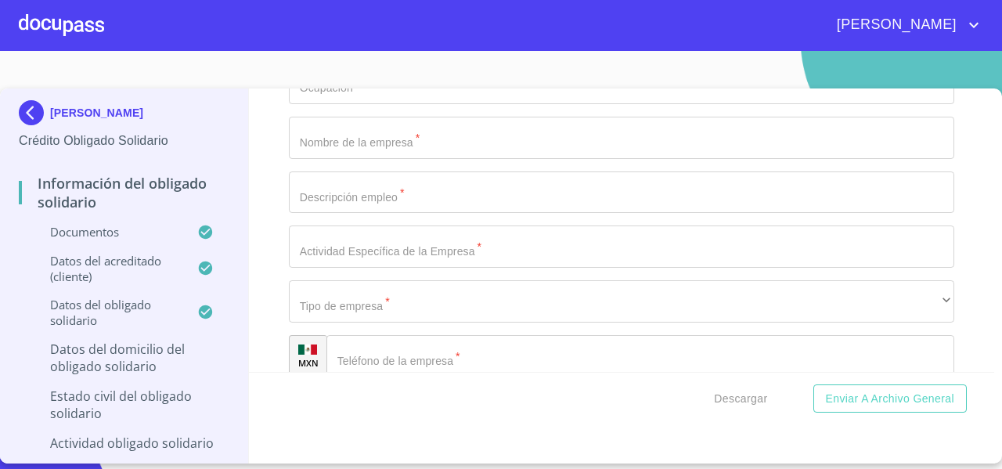
scroll to position [5880, 0]
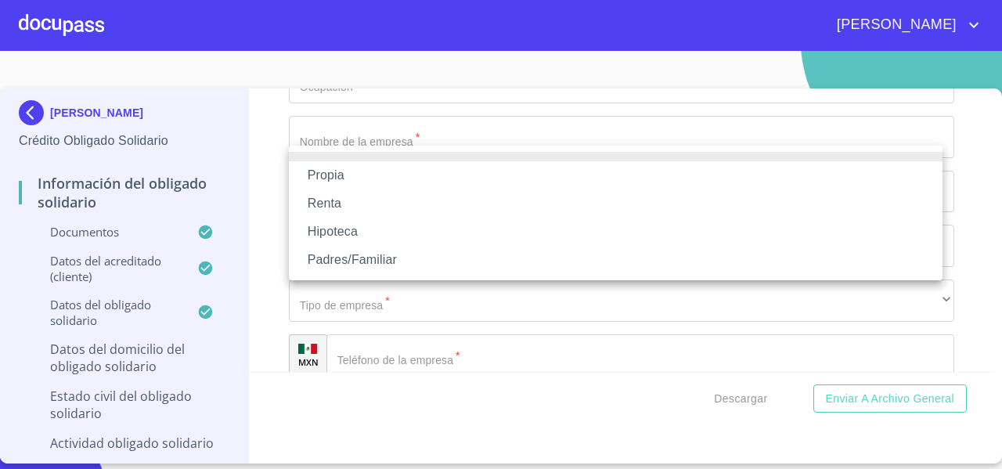
click at [354, 208] on li "Renta" at bounding box center [616, 203] width 654 height 28
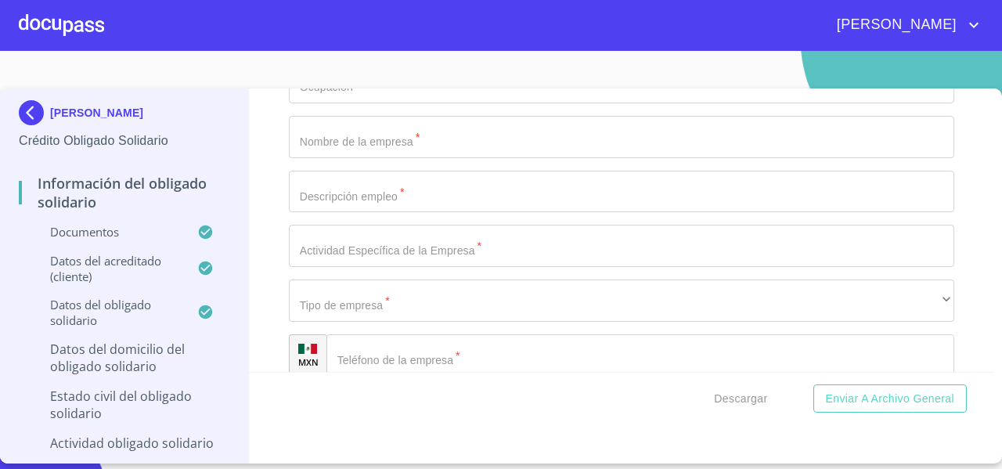
type input "$10,000"
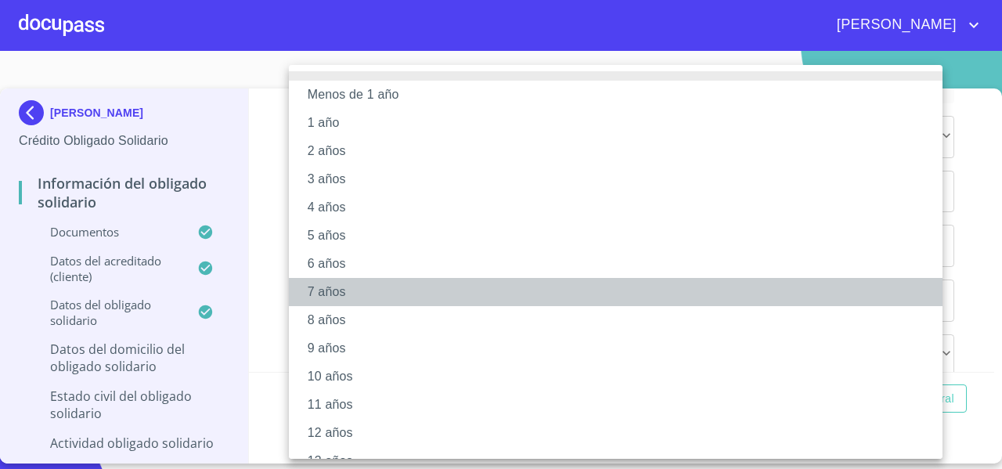
click at [335, 300] on li "7 años" at bounding box center [622, 292] width 666 height 28
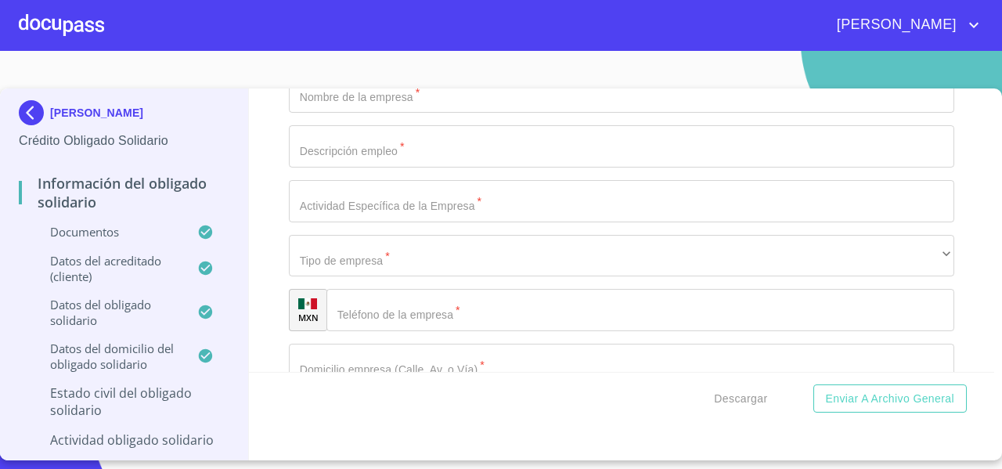
scroll to position [5985, 0]
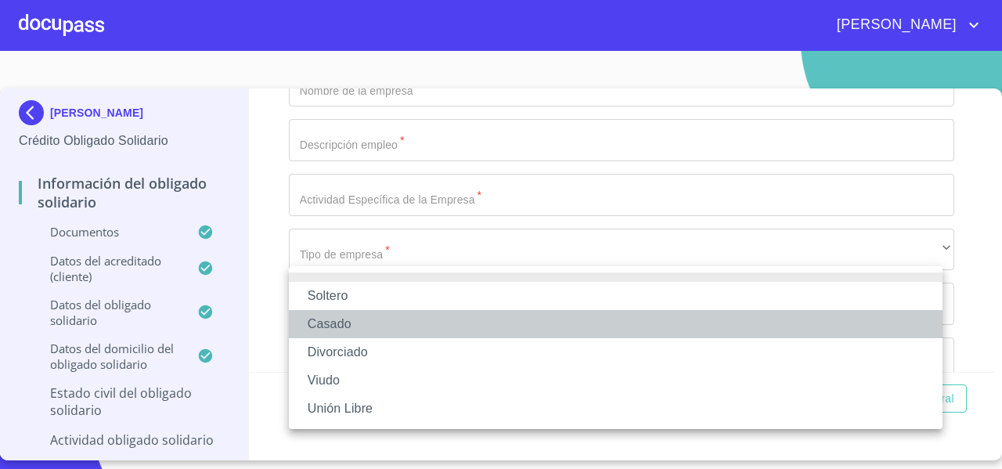
click at [318, 322] on li "Casado" at bounding box center [616, 324] width 654 height 28
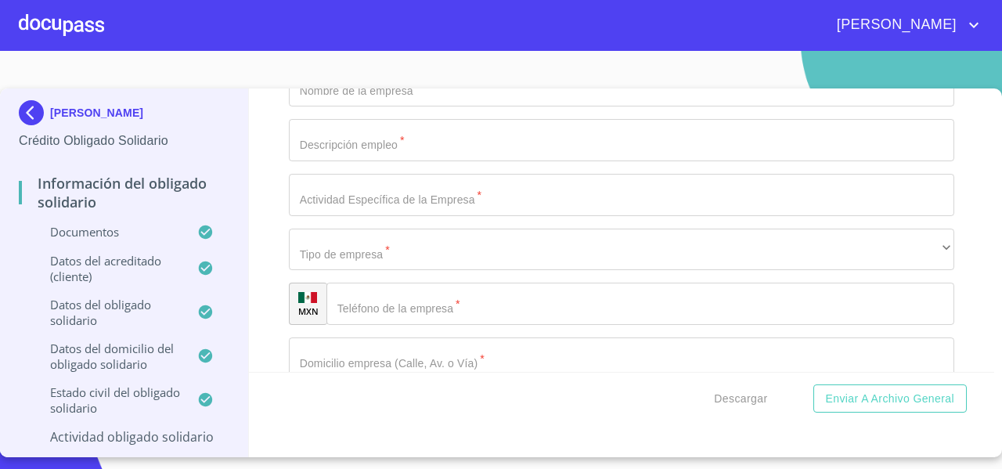
click at [268, 242] on div "Información del Obligado Solidario Documentos Documento de identificación Oblig…" at bounding box center [622, 229] width 746 height 283
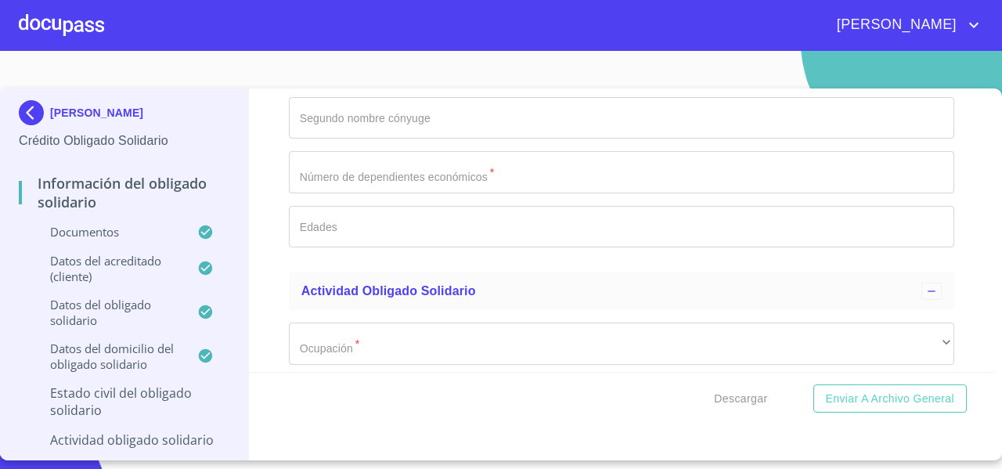
scroll to position [6060, 0]
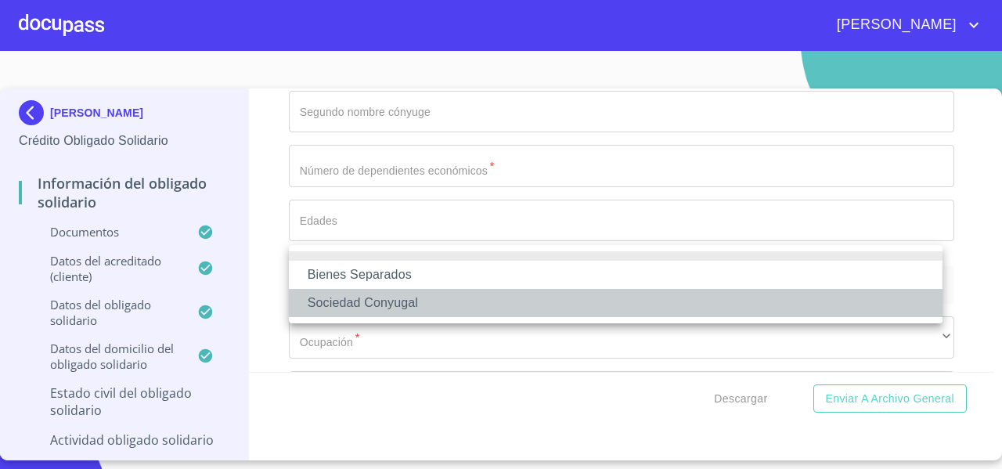
click at [334, 298] on li "Sociedad Conyugal" at bounding box center [616, 303] width 654 height 28
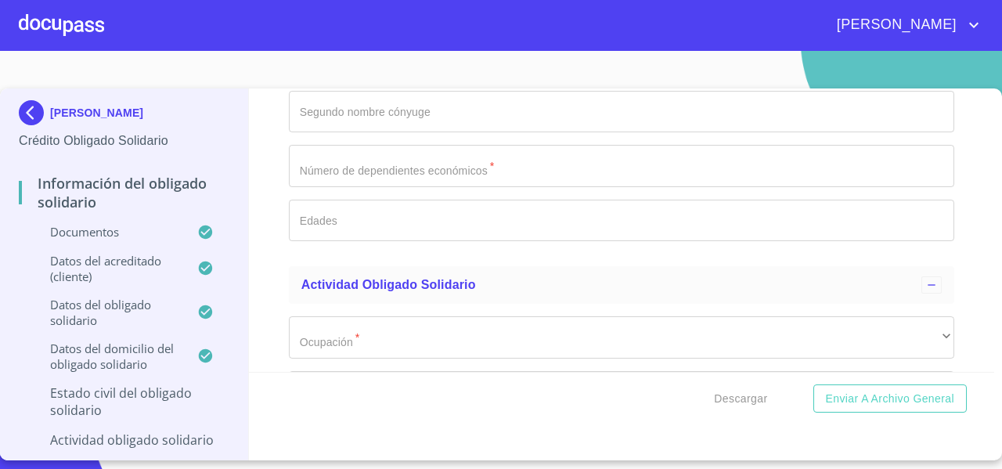
paste input "[PERSON_NAME] [PERSON_NAME]"
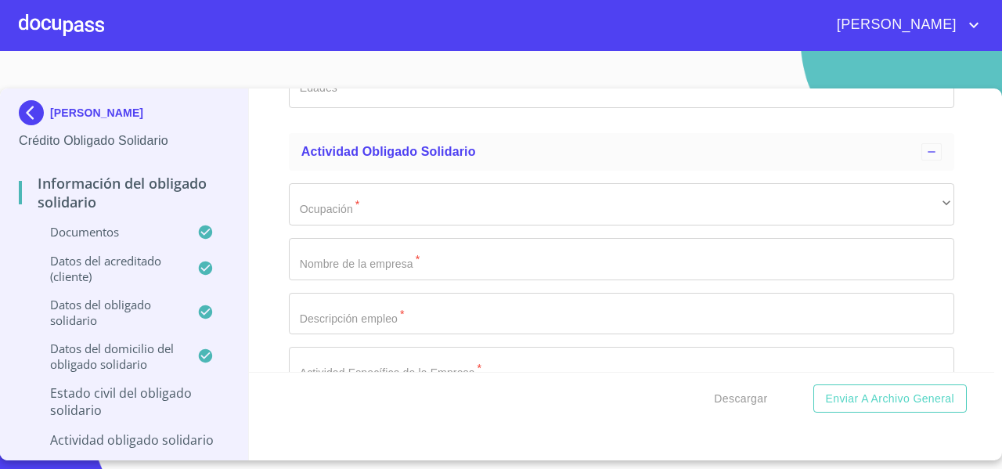
scroll to position [6199, 0]
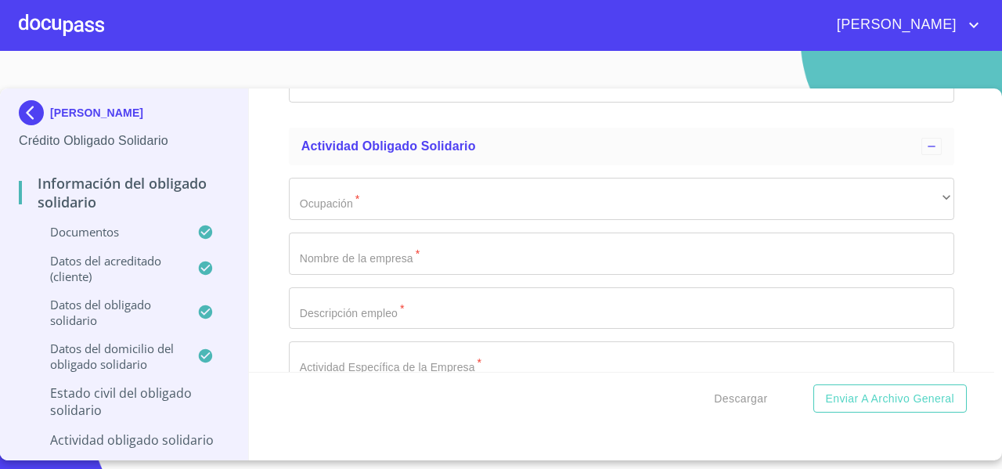
drag, startPoint x: 345, startPoint y: 179, endPoint x: 515, endPoint y: 186, distance: 170.8
type input "[PERSON_NAME]"
paste input "[PERSON_NAME]"
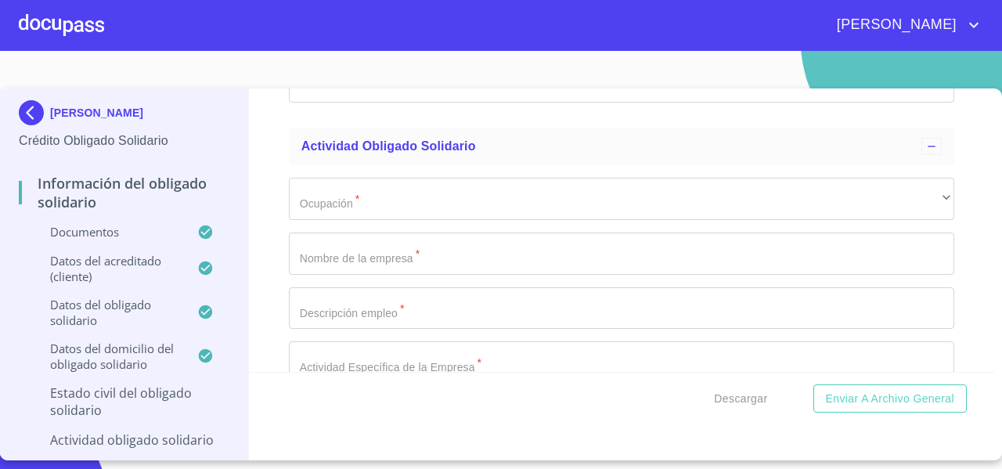
drag, startPoint x: 340, startPoint y: 236, endPoint x: 462, endPoint y: 244, distance: 122.4
type input "[PERSON_NAME]"
paste input "[PERSON_NAME]"
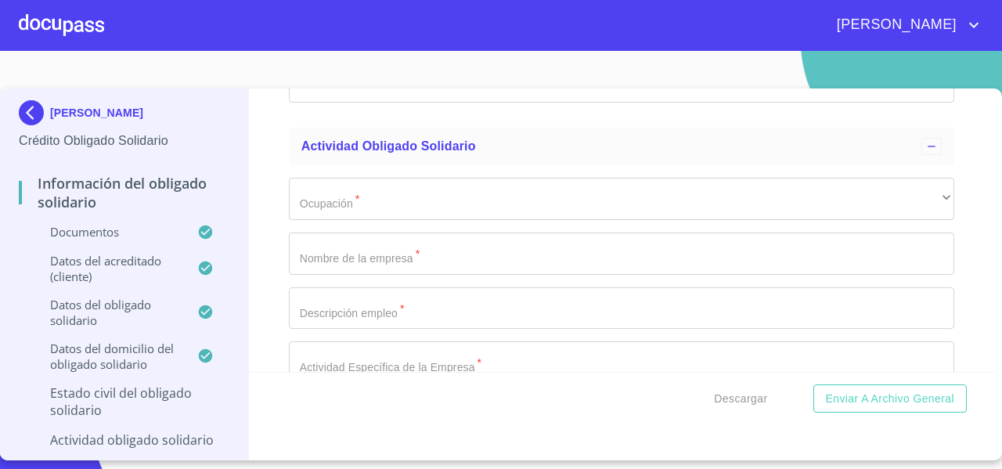
drag, startPoint x: 352, startPoint y: 290, endPoint x: 453, endPoint y: 304, distance: 101.9
type input "[PERSON_NAME]"
paste input "CONSUELO"
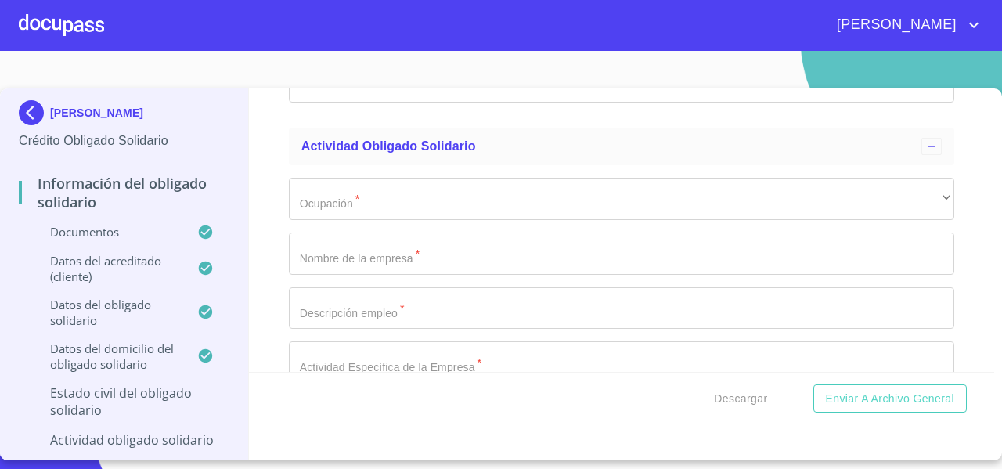
type input "CONSUELO"
click at [269, 296] on div "Información del Obligado Solidario Documentos Documento de identificación Oblig…" at bounding box center [622, 229] width 746 height 283
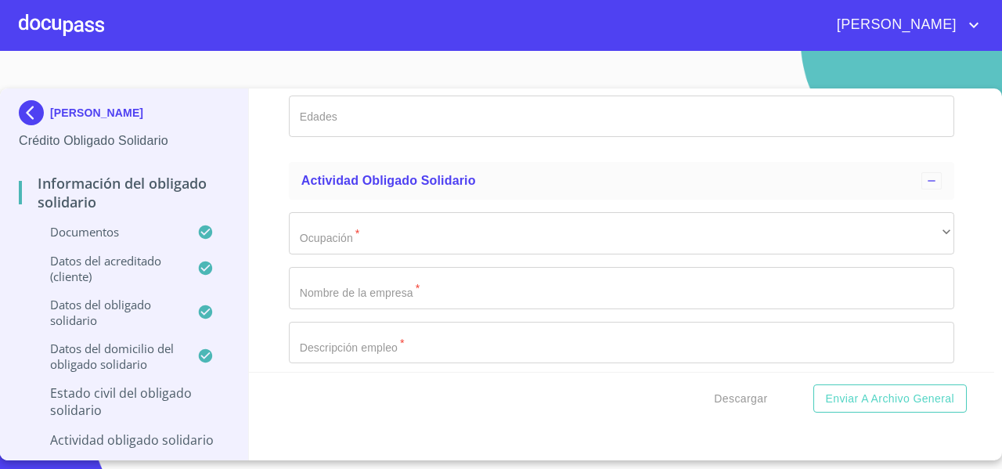
scroll to position [6149, 0]
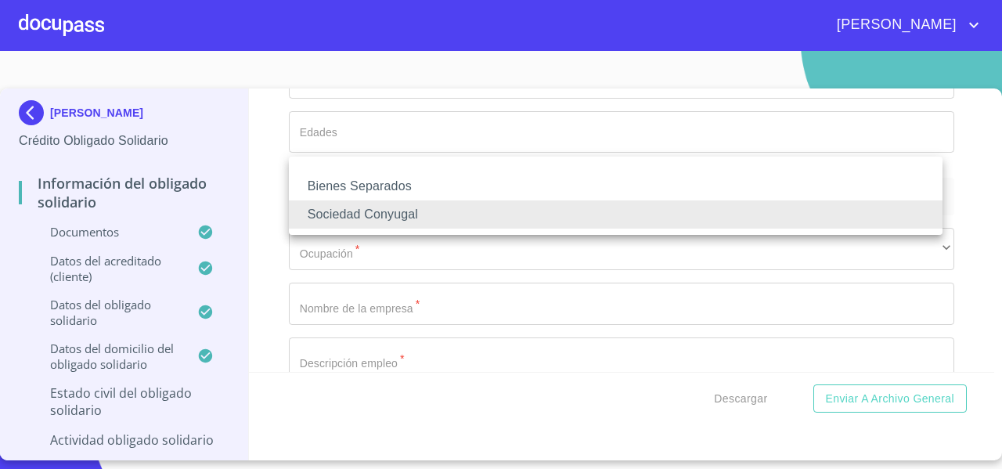
click at [384, 190] on li "Bienes Separados" at bounding box center [616, 186] width 654 height 28
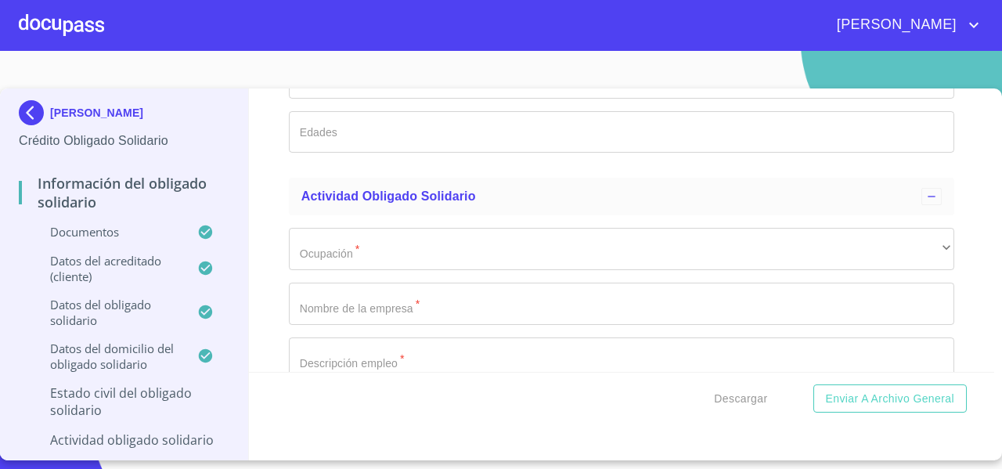
click at [268, 224] on div "Información del Obligado Solidario Documentos Documento de identificación Oblig…" at bounding box center [622, 229] width 746 height 283
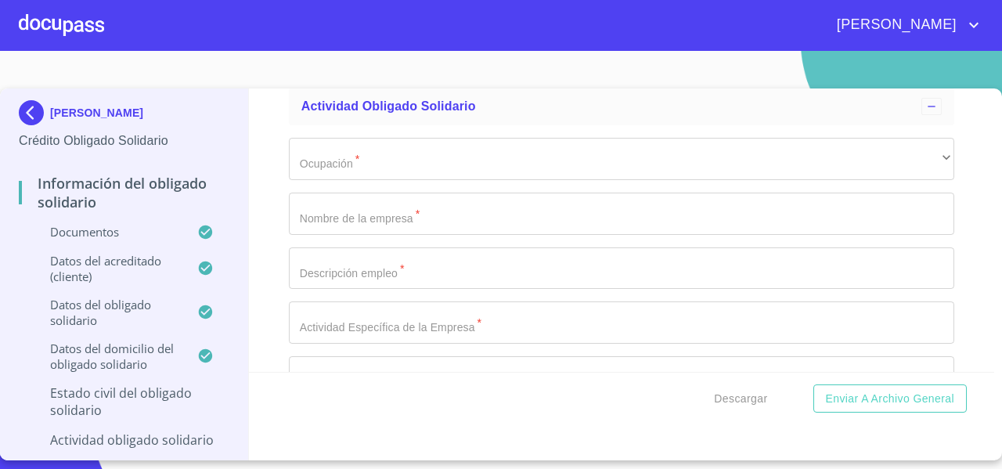
scroll to position [6356, 0]
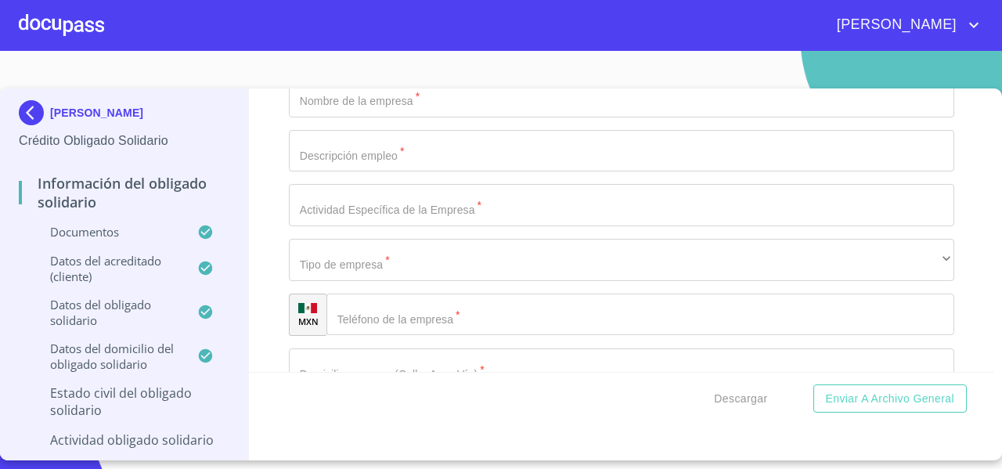
type input "0"
click at [274, 300] on div "Información del Obligado Solidario Documentos Documento de identificación Oblig…" at bounding box center [622, 229] width 746 height 283
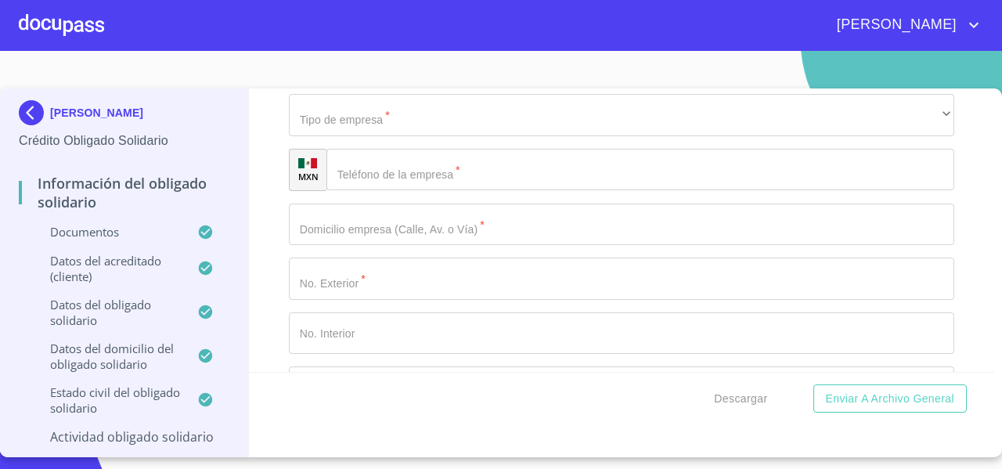
scroll to position [6545, 0]
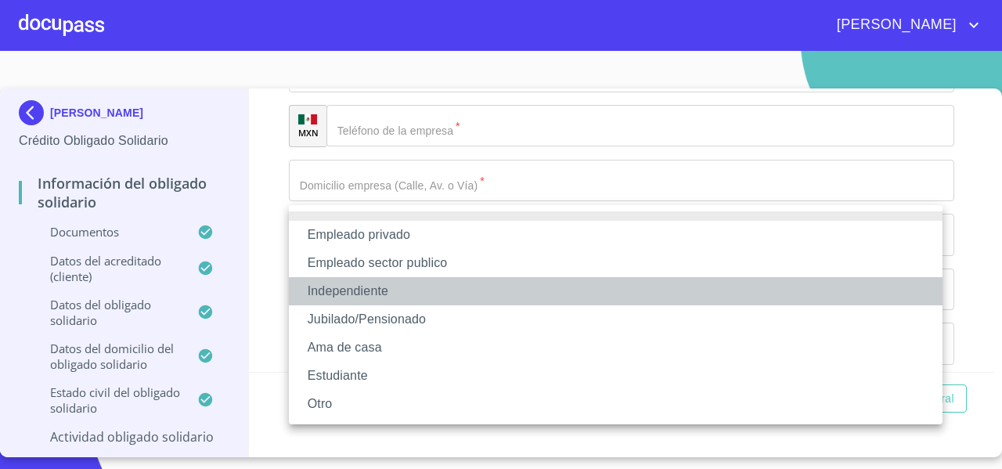
click at [365, 288] on li "Independiente" at bounding box center [616, 291] width 654 height 28
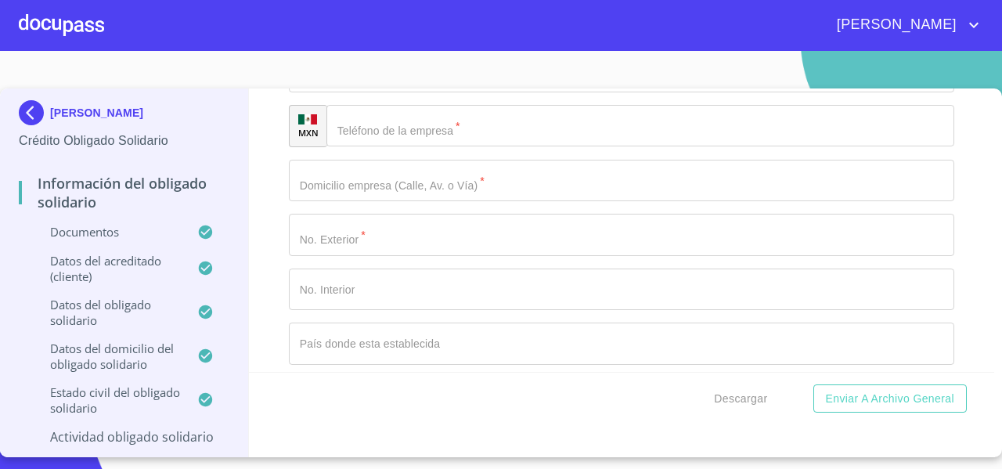
click at [273, 258] on div "Información del Obligado Solidario Documentos Documento de identificación Oblig…" at bounding box center [622, 229] width 746 height 283
paste input "ARESA TRANSPORTACIONES"
type input "ARESA TRANSPORTACIONES"
click at [272, 305] on div "Información del Obligado Solidario Documentos Documento de identificación Oblig…" at bounding box center [622, 229] width 746 height 283
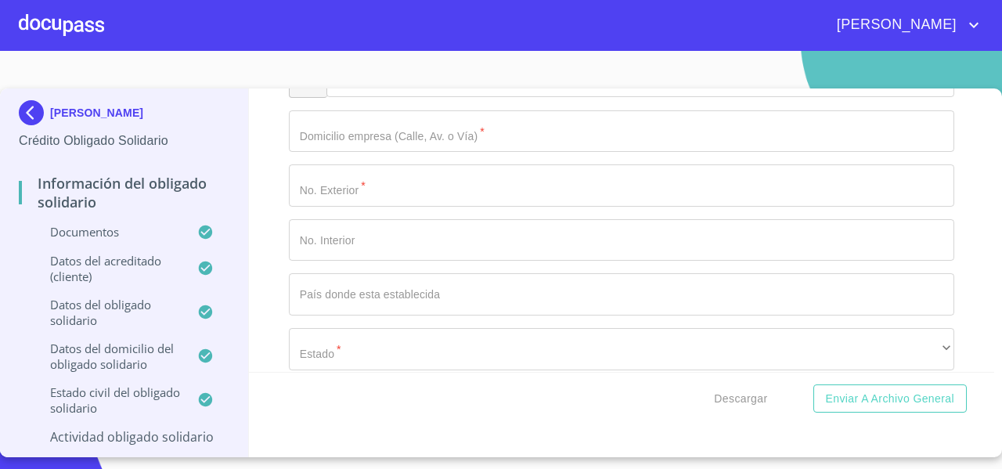
scroll to position [6594, 0]
paste input "DUEÑO Y DIRECTOR"
type input "DUEÑO Y DIRECTOR"
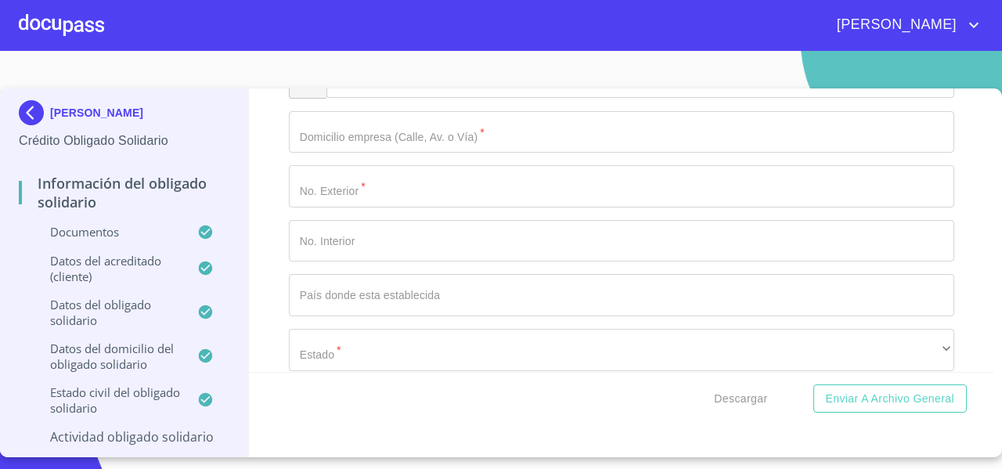
click at [287, 305] on div "Información del Obligado Solidario Documentos Documento de identificación Oblig…" at bounding box center [622, 229] width 746 height 283
paste input "TRANSPORTE TURISTICO TERRESTRE"
type input "TRANSPORTE TURISTICO TERRESTRE"
click at [276, 331] on div "Información del Obligado Solidario Documentos Documento de identificación Oblig…" at bounding box center [622, 229] width 746 height 283
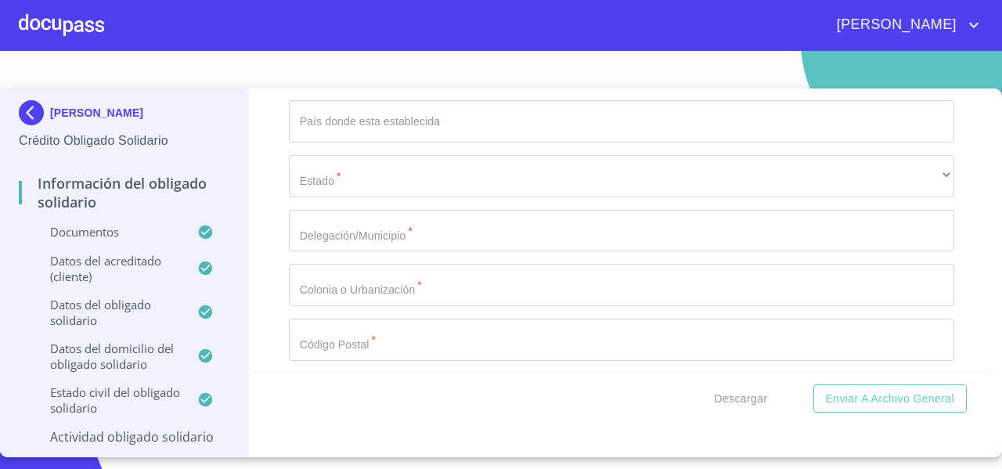
scroll to position [6769, 0]
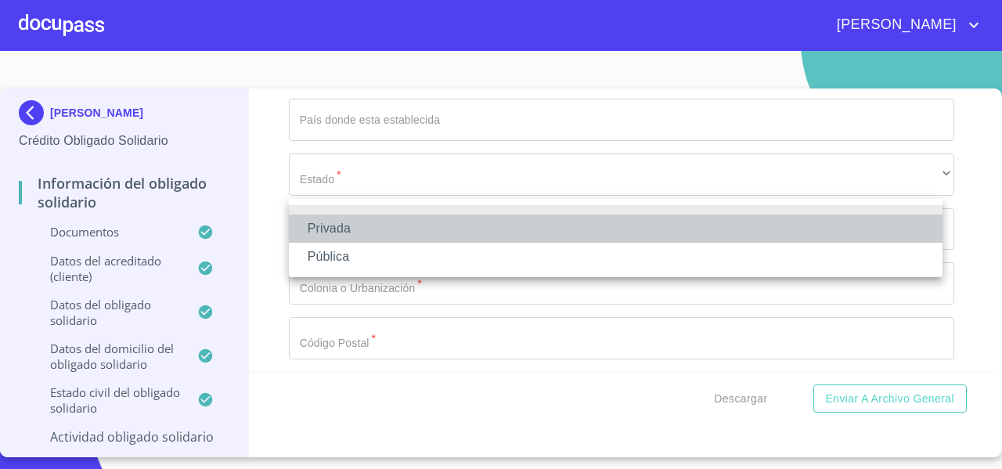
click at [340, 237] on li "Privada" at bounding box center [616, 229] width 654 height 28
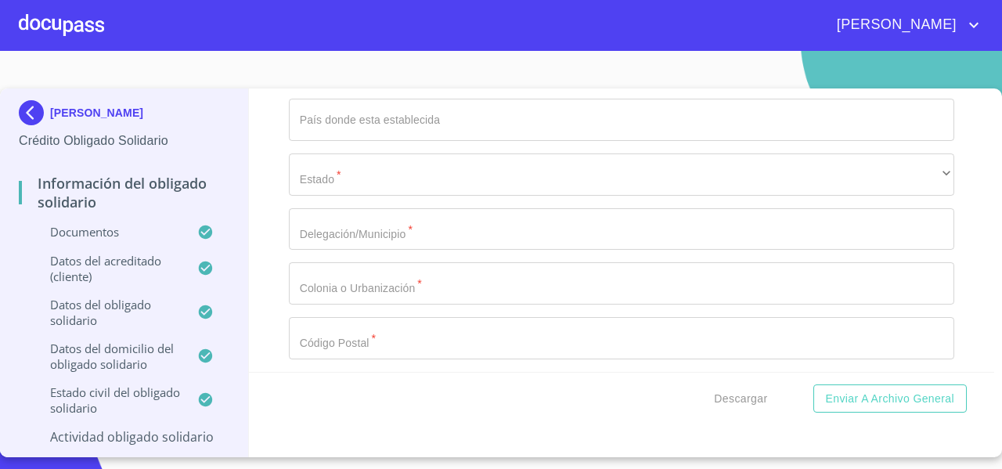
paste input "[PHONE_NUMBER]"
type input "[PHONE_NUMBER]"
click at [269, 266] on div "Información del Obligado Solidario Documentos Documento de identificación Oblig…" at bounding box center [622, 229] width 746 height 283
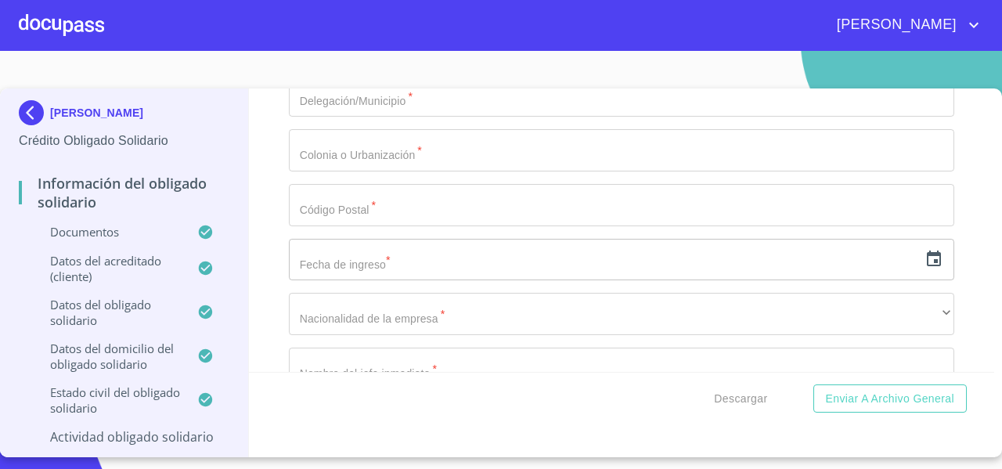
paste input "AV [PERSON_NAME] DEL SUR 3092 204"
drag, startPoint x: 401, startPoint y: 193, endPoint x: 501, endPoint y: 211, distance: 101.7
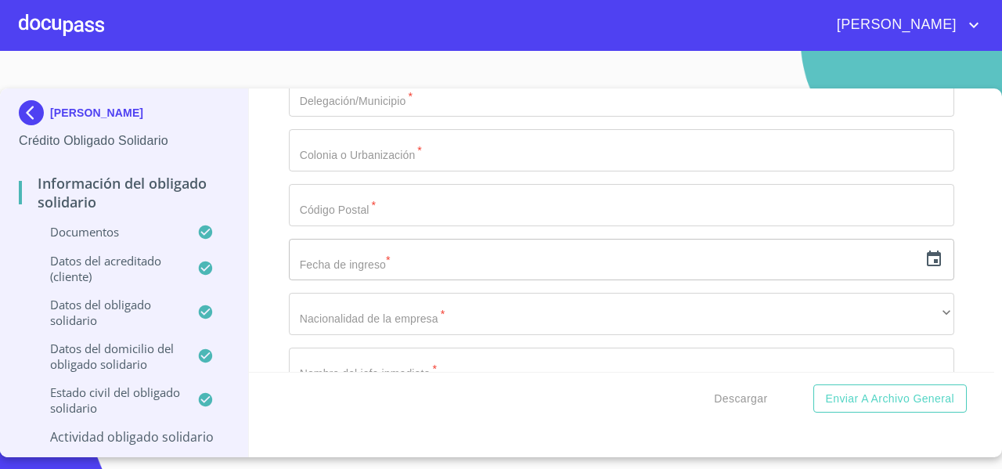
type input "AV [PERSON_NAME] DEL SUR"
paste input "3092 204"
drag, startPoint x: 327, startPoint y: 250, endPoint x: 360, endPoint y: 251, distance: 33.7
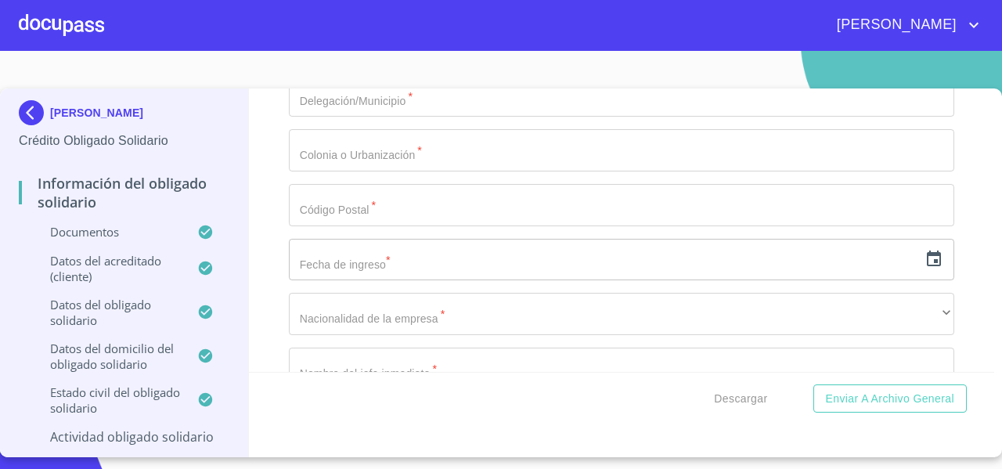
type input "3092"
paste input "204"
type input "204"
click at [262, 295] on div "Información del Obligado Solidario Documentos Documento de identificación Oblig…" at bounding box center [622, 229] width 746 height 283
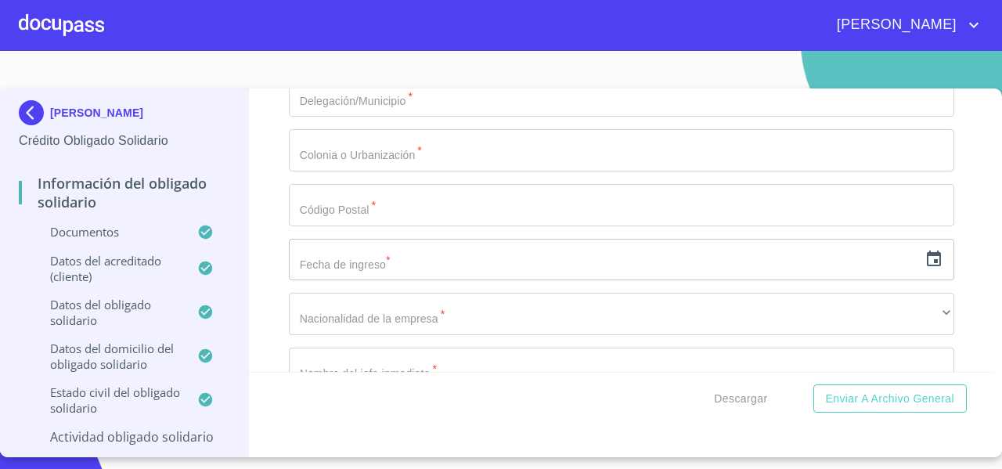
scroll to position [6995, 0]
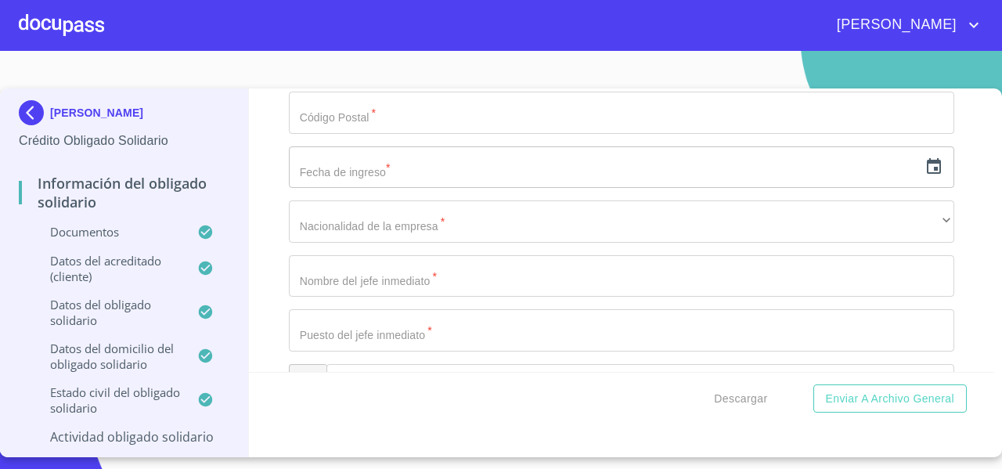
type input "[GEOGRAPHIC_DATA]"
click at [267, 266] on div "Información del Obligado Solidario Documentos Documento de identificación Oblig…" at bounding box center [622, 229] width 746 height 283
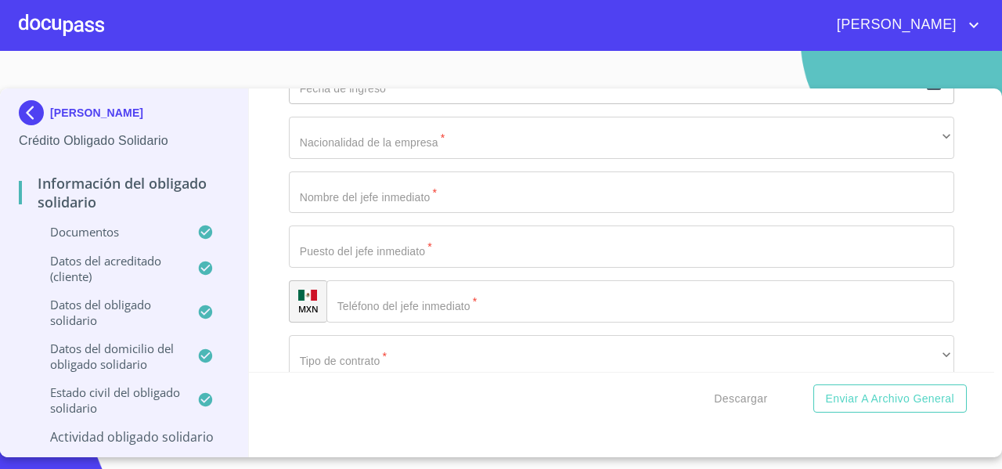
scroll to position [7077, 0]
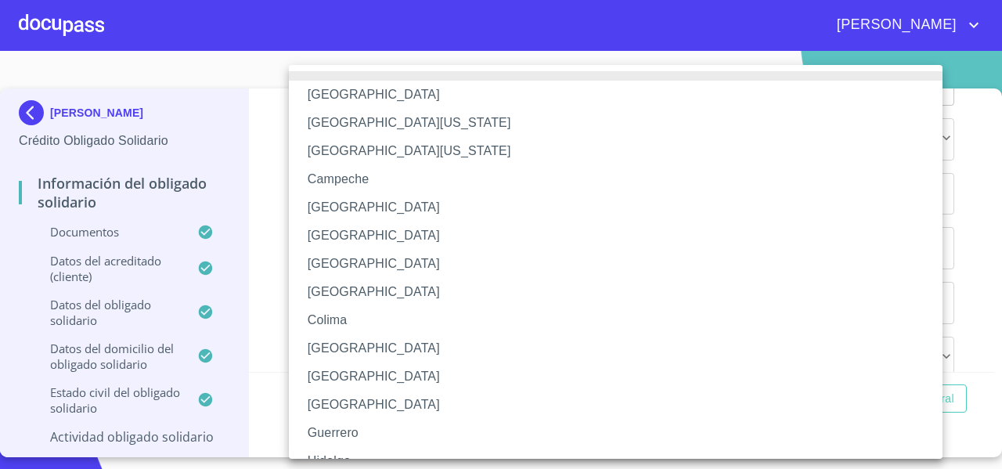
scroll to position [227, 0]
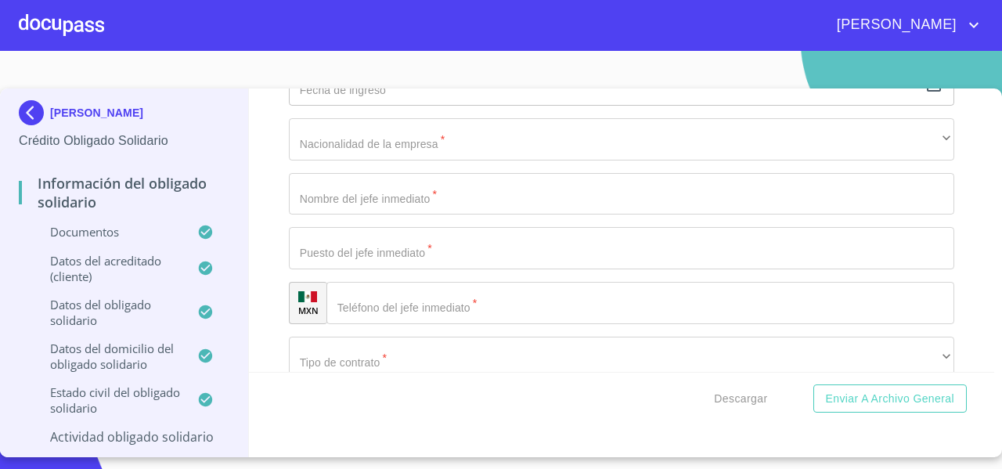
paste input "ZAPOPAN"
type input "ZAPOPAN"
click at [280, 298] on div "Información del Obligado Solidario Documentos Documento de identificación Oblig…" at bounding box center [622, 229] width 746 height 283
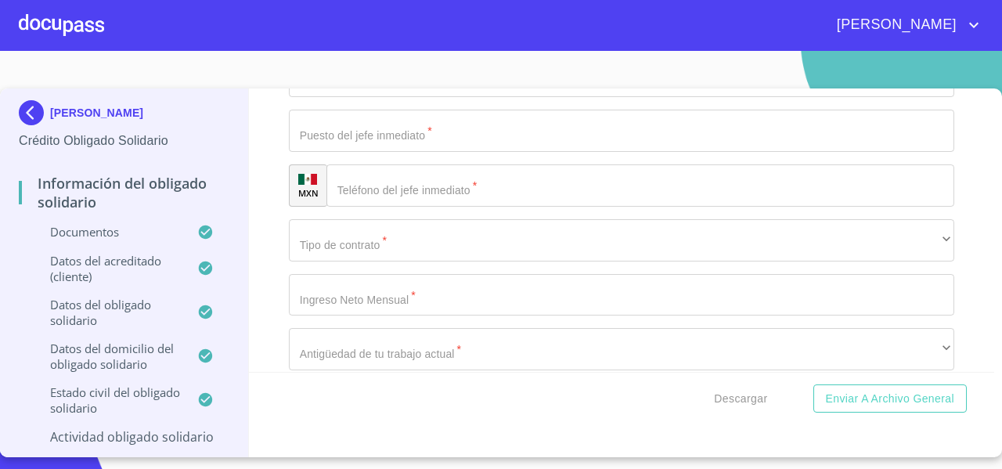
paste input "BOSQUES DE LA VICTORIA"
type input "BOSQUES DE LA VICTORIA"
click at [283, 265] on div "Información del Obligado Solidario Documentos Documento de identificación Oblig…" at bounding box center [622, 229] width 746 height 283
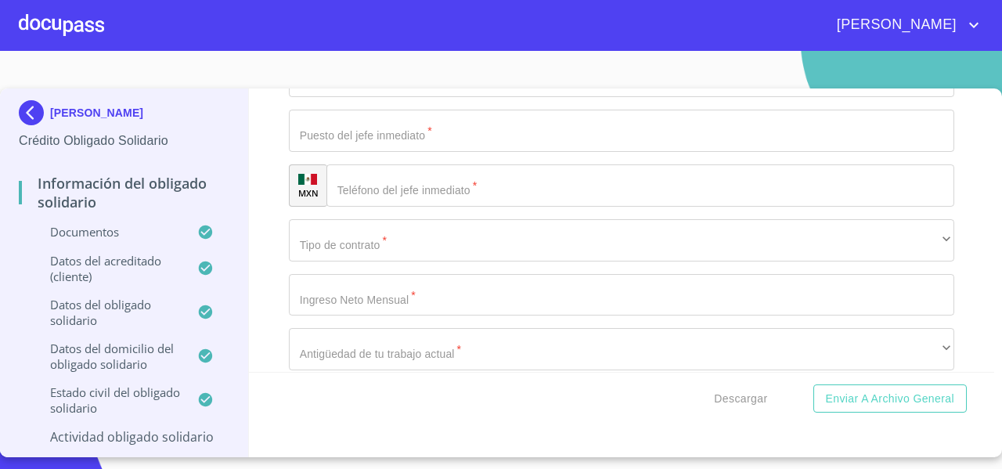
paste input "44540"
type input "44540"
click at [278, 287] on div "Información del Obligado Solidario Documentos Documento de identificación Oblig…" at bounding box center [622, 229] width 746 height 283
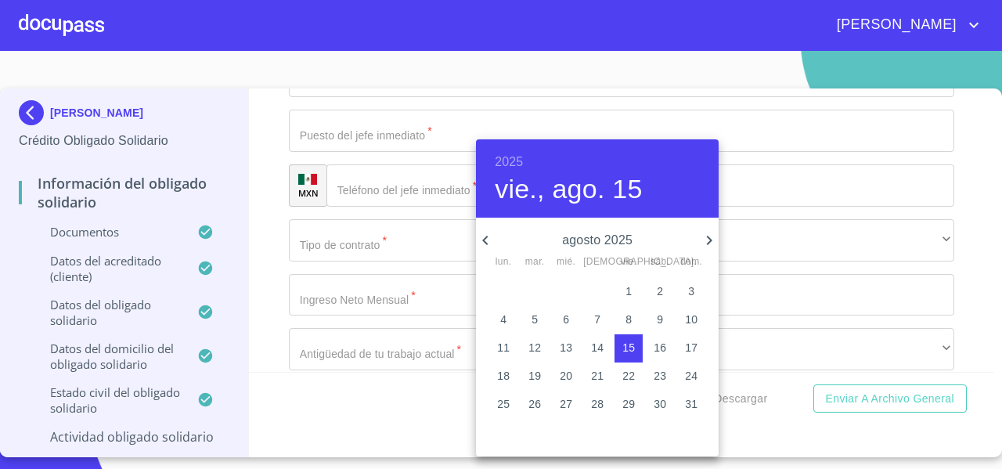
click at [515, 162] on h6 "2025" at bounding box center [509, 162] width 28 height 22
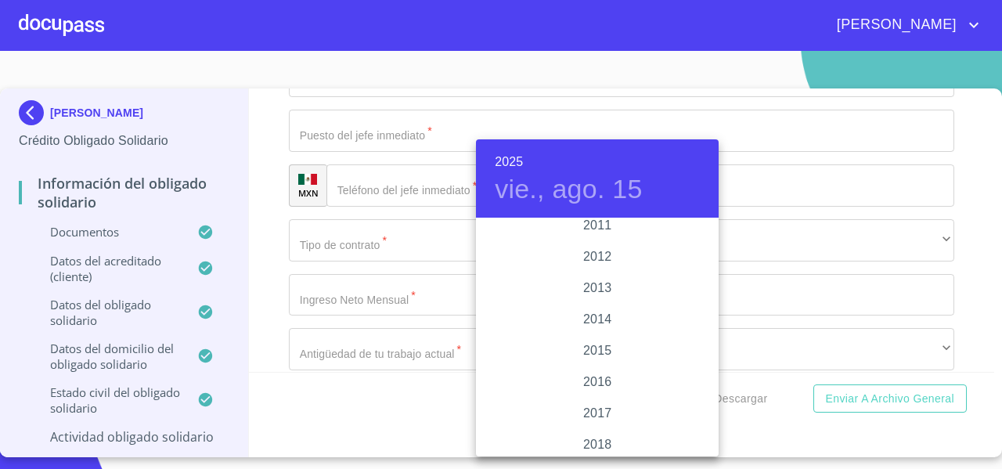
scroll to position [2683, 0]
click at [615, 249] on div "2011" at bounding box center [597, 246] width 243 height 31
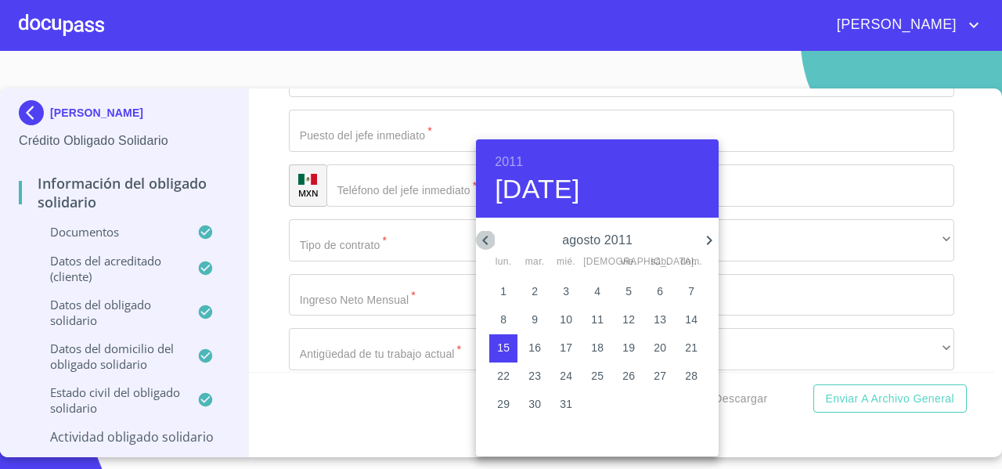
click at [489, 239] on icon "button" at bounding box center [485, 240] width 19 height 19
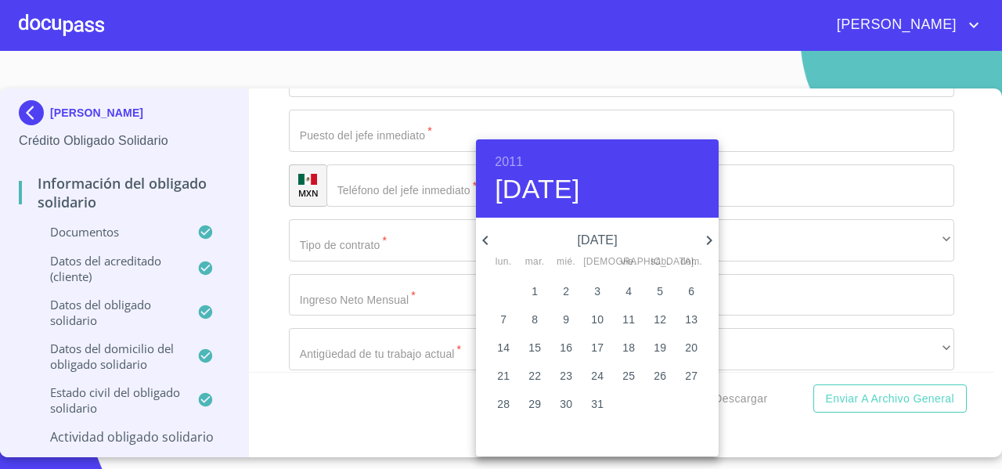
click at [489, 239] on icon "button" at bounding box center [485, 240] width 19 height 19
click at [570, 341] on p "16" at bounding box center [566, 348] width 13 height 16
type input "16 de feb. de 2011"
click at [247, 269] on div at bounding box center [501, 234] width 1002 height 469
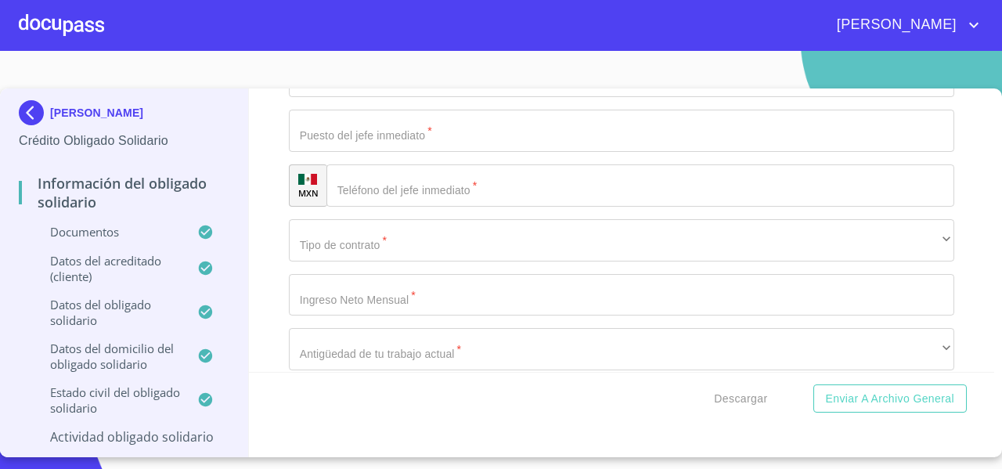
click at [255, 286] on div "Información del Obligado Solidario Documentos Documento de identificación Oblig…" at bounding box center [622, 229] width 746 height 283
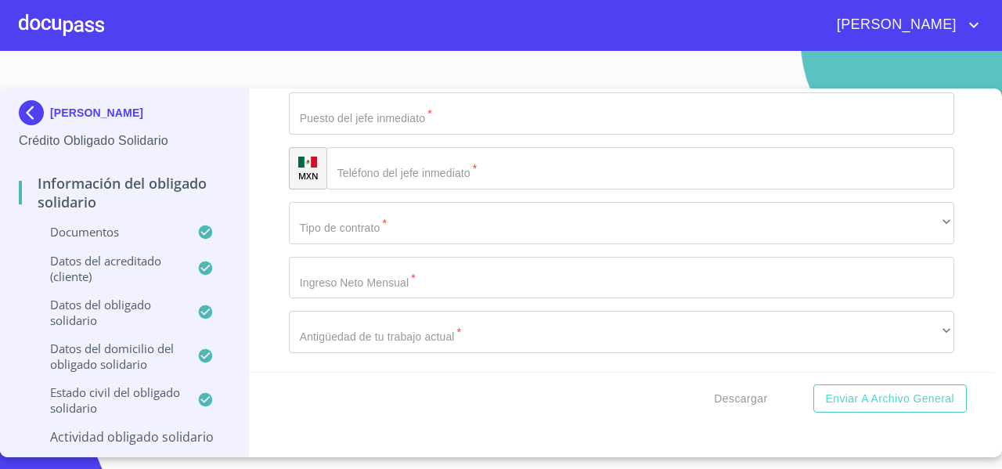
scroll to position [7384, 0]
click at [345, 26] on div "​" at bounding box center [622, 5] width 666 height 42
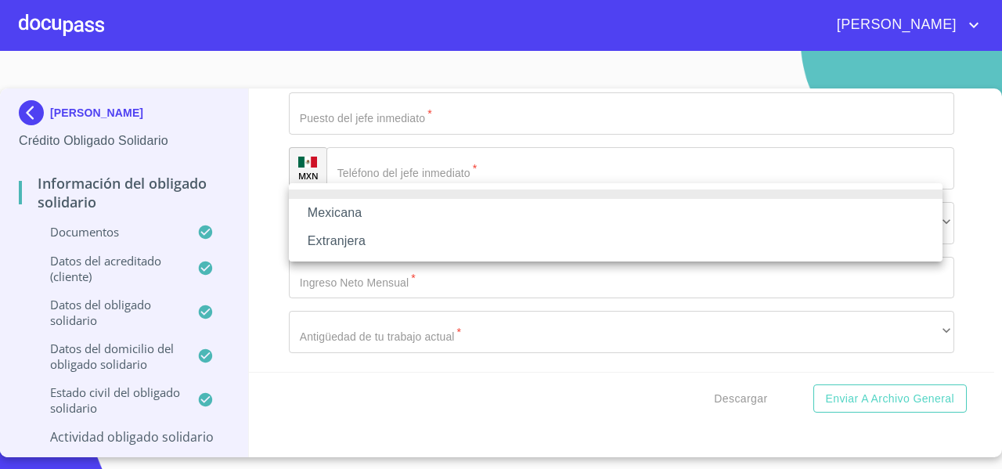
click at [320, 206] on li "Mexicana" at bounding box center [616, 213] width 654 height 28
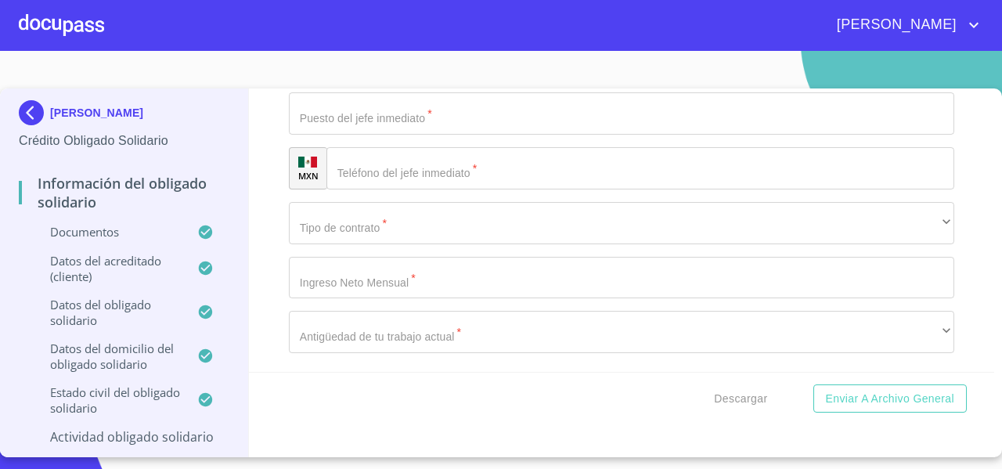
scroll to position [7406, 0]
paste input "[PERSON_NAME] ESPAÑA [PERSON_NAME]"
type input "[PERSON_NAME] ESPAÑA [PERSON_NAME]"
click at [269, 279] on div "Información del Obligado Solidario Documentos Documento de identificación Oblig…" at bounding box center [622, 229] width 746 height 283
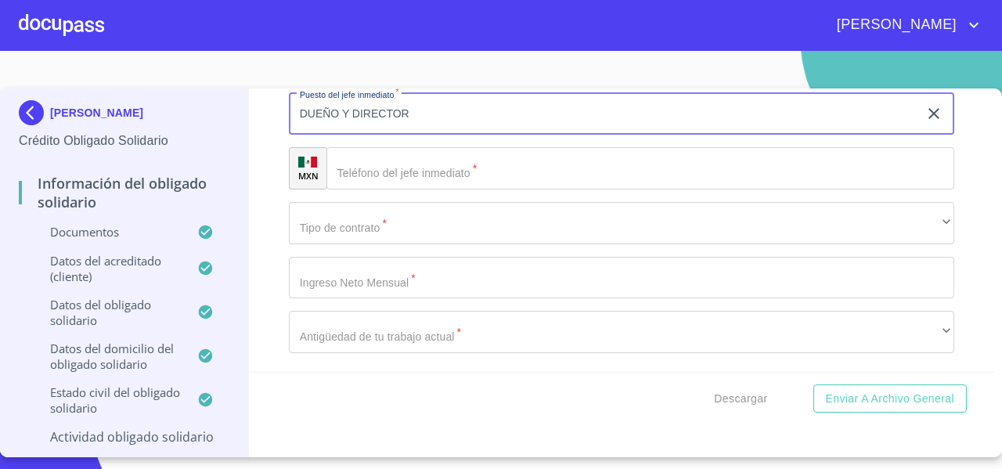
type input "DUEÑO Y DIRECTOR"
click at [260, 327] on div "Información del Obligado Solidario Documentos Documento de identificación Oblig…" at bounding box center [622, 229] width 746 height 283
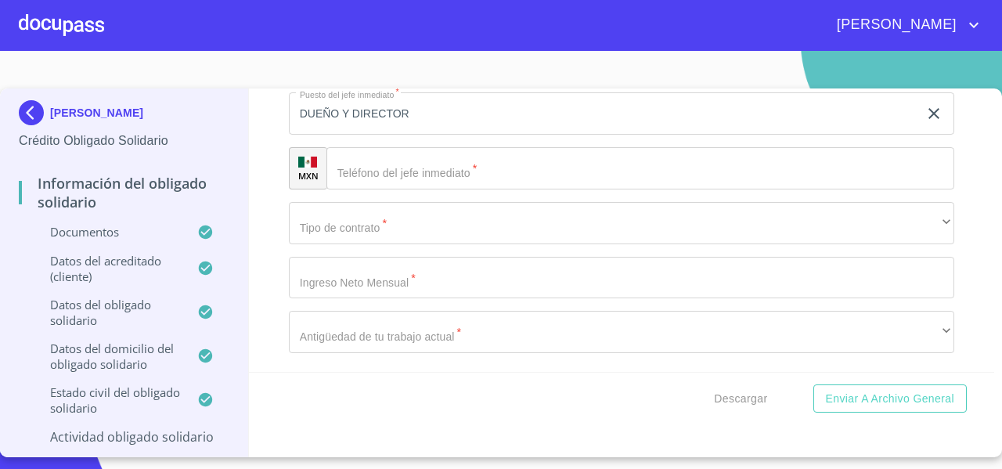
click at [365, 189] on input "Documento de identificación Obligado Solidario   *" at bounding box center [641, 168] width 628 height 42
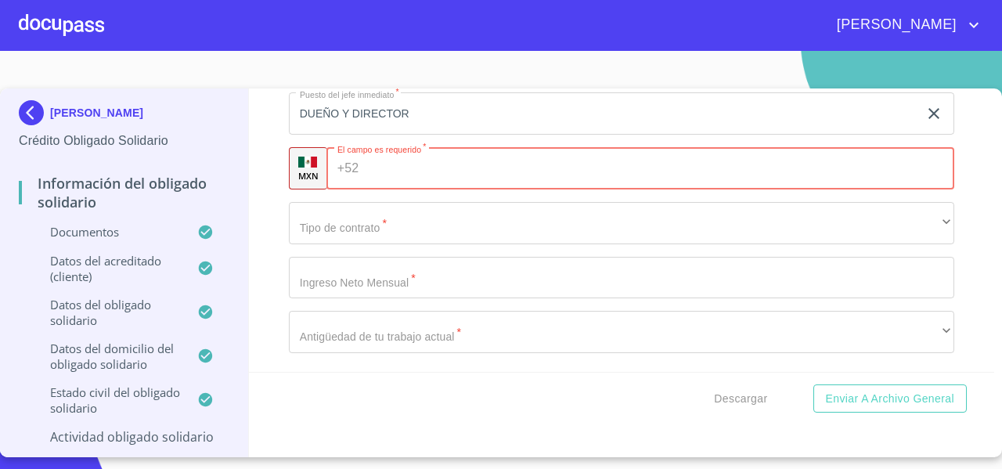
paste input "[PHONE_NUMBER]"
type input "[PHONE_NUMBER]"
click at [274, 353] on div "Información del Obligado Solidario Documentos Documento de identificación Oblig…" at bounding box center [622, 229] width 746 height 283
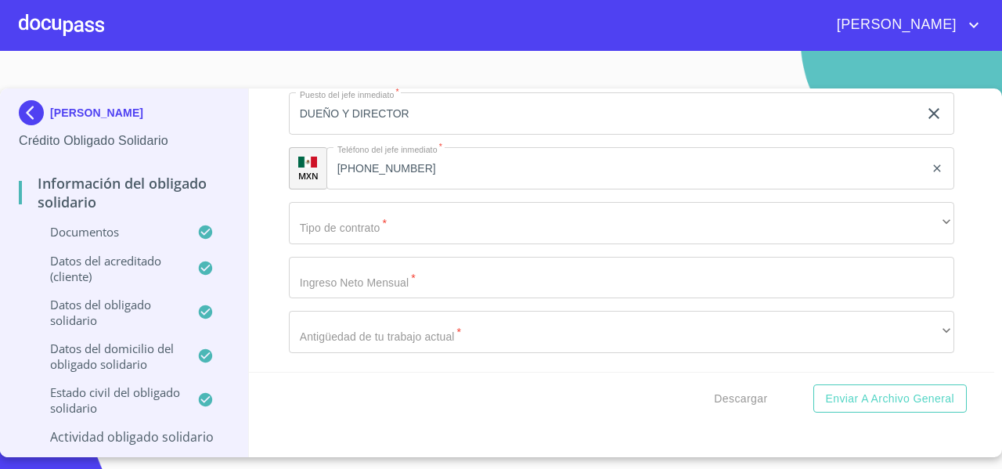
scroll to position [7582, 0]
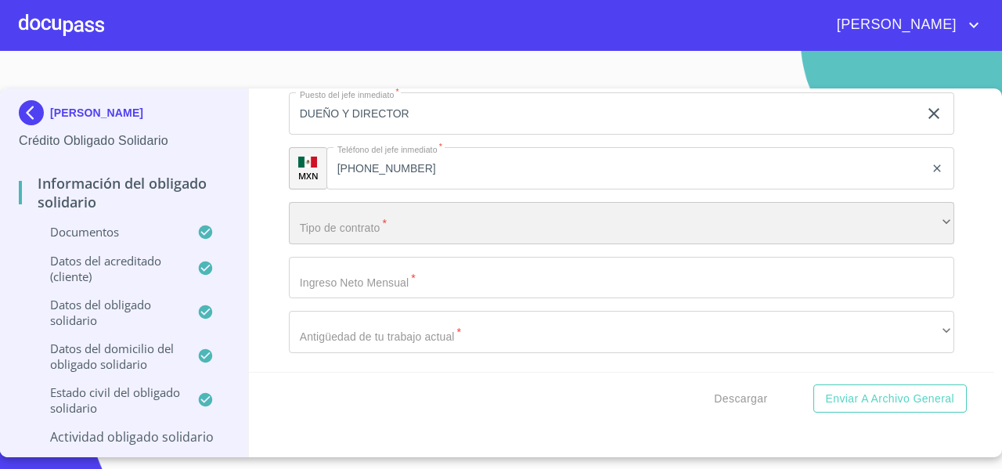
click at [349, 238] on div "​" at bounding box center [622, 223] width 666 height 42
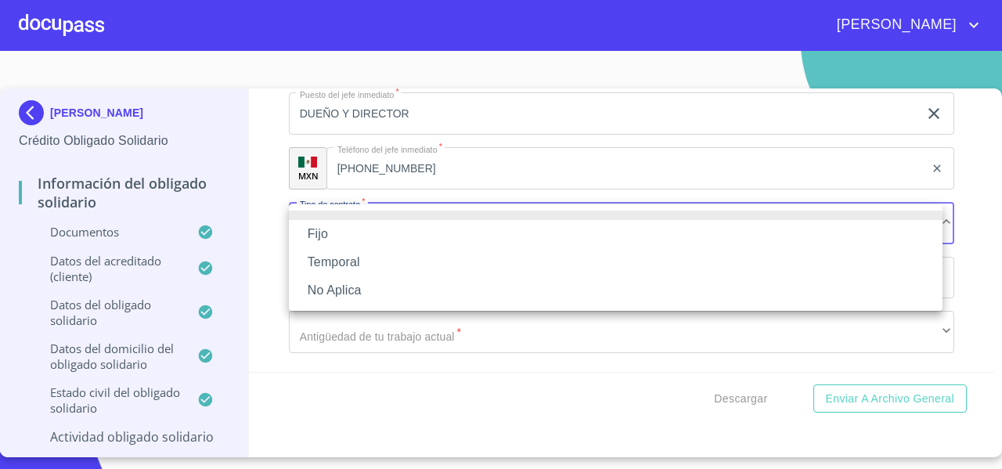
click at [343, 294] on li "No Aplica" at bounding box center [616, 290] width 654 height 28
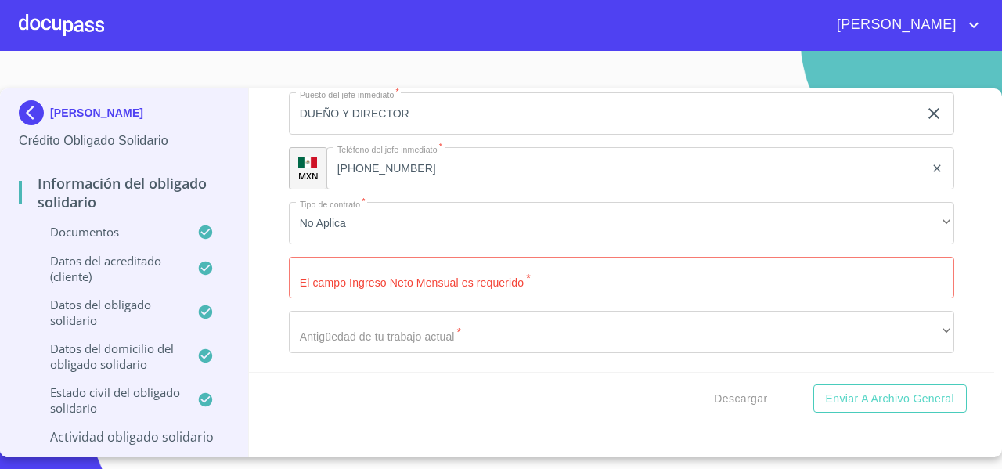
click at [264, 248] on div "Información del Obligado Solidario Documentos Documento de identificación Oblig…" at bounding box center [622, 229] width 746 height 283
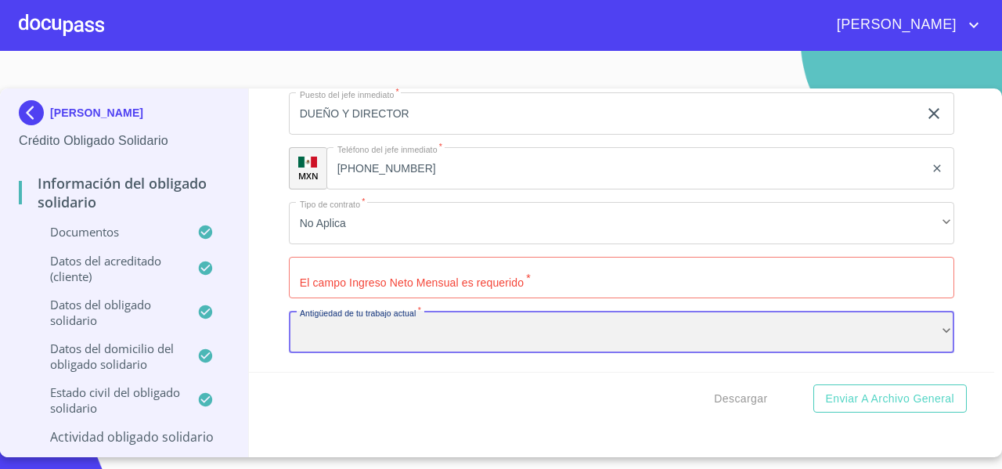
click at [319, 327] on div "​" at bounding box center [622, 332] width 666 height 42
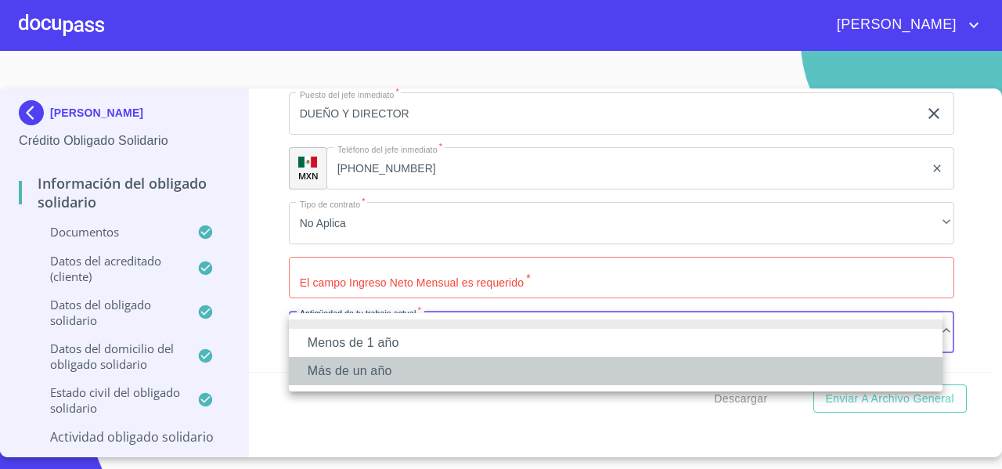
click at [319, 371] on li "Más de un año" at bounding box center [616, 371] width 654 height 28
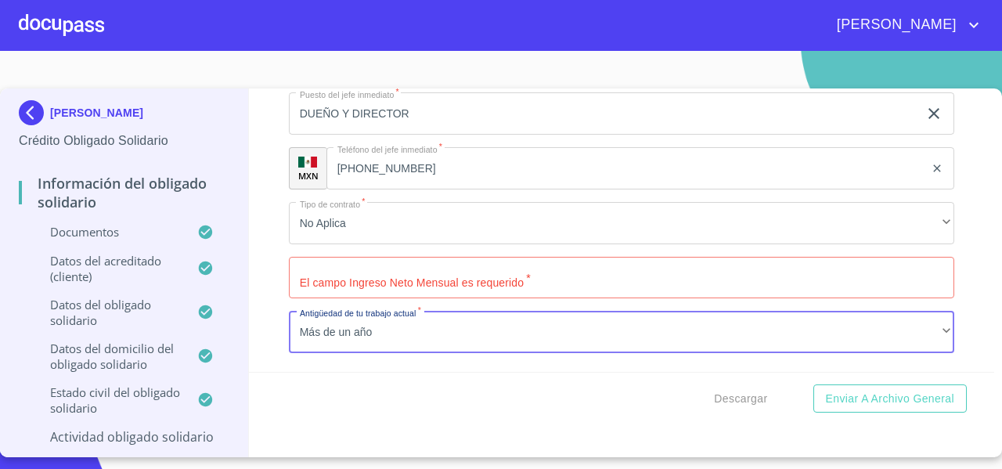
click at [263, 319] on div "Información del Obligado Solidario Documentos Documento de identificación Oblig…" at bounding box center [622, 229] width 746 height 283
